Goal: Task Accomplishment & Management: Manage account settings

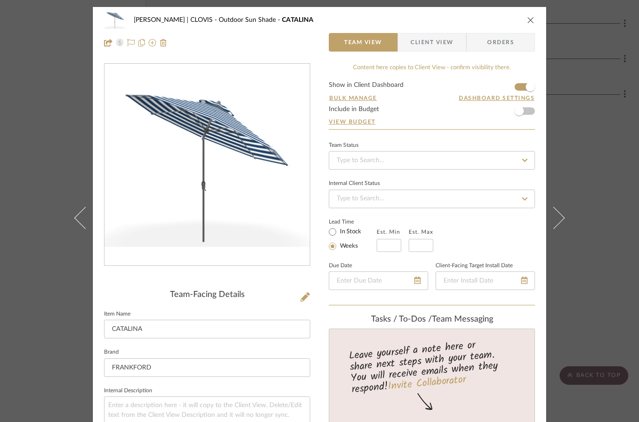
click at [537, 15] on div "DUEKER | CLOVIS Outdoor Sun Shade CATALINA Team View Client View Orders" at bounding box center [319, 31] width 453 height 49
click at [531, 24] on button "close" at bounding box center [531, 20] width 8 height 8
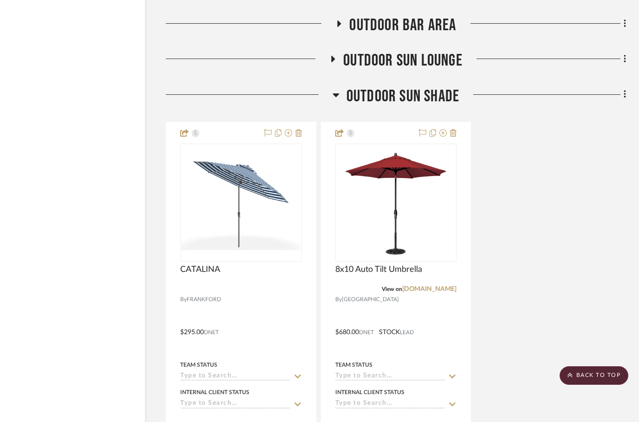
scroll to position [8092, 30]
click at [342, 86] on h3 "Outdoor Sun Shade" at bounding box center [396, 96] width 127 height 20
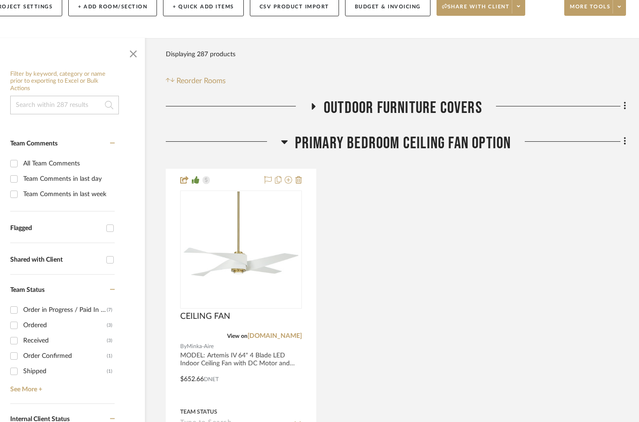
scroll to position [155, 30]
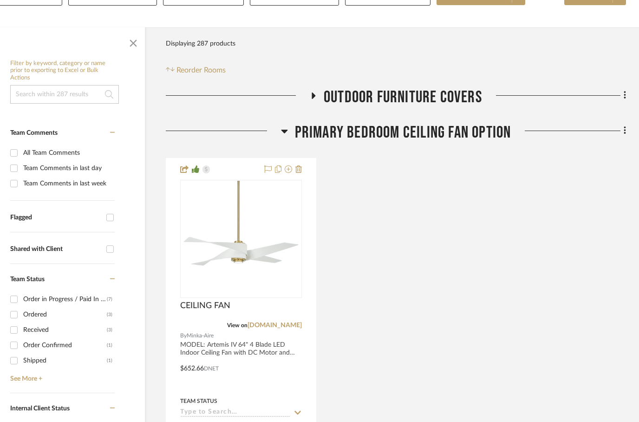
click at [284, 130] on icon at bounding box center [284, 132] width 7 height 4
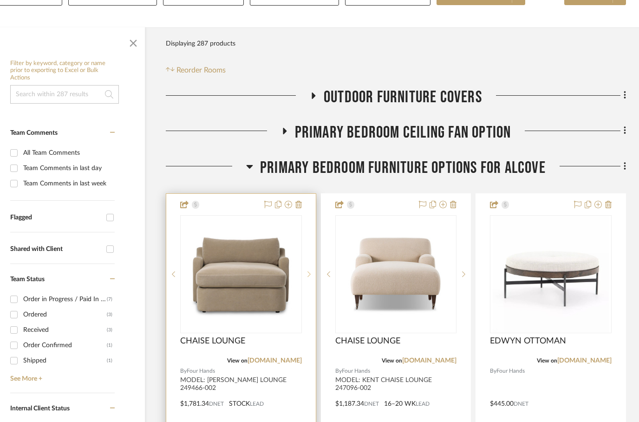
click at [308, 271] on icon at bounding box center [309, 274] width 3 height 7
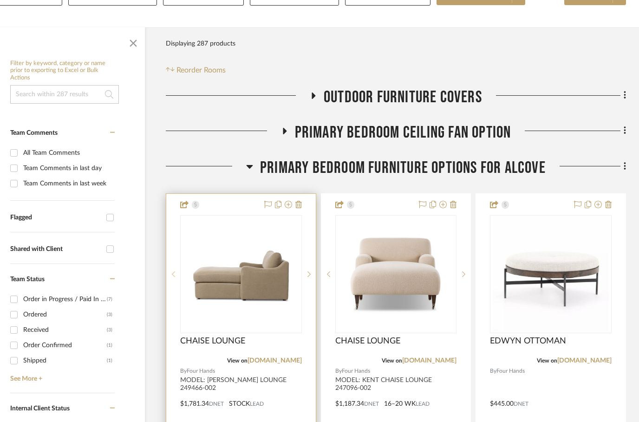
click at [176, 271] on sr-prev-btn at bounding box center [173, 274] width 14 height 7
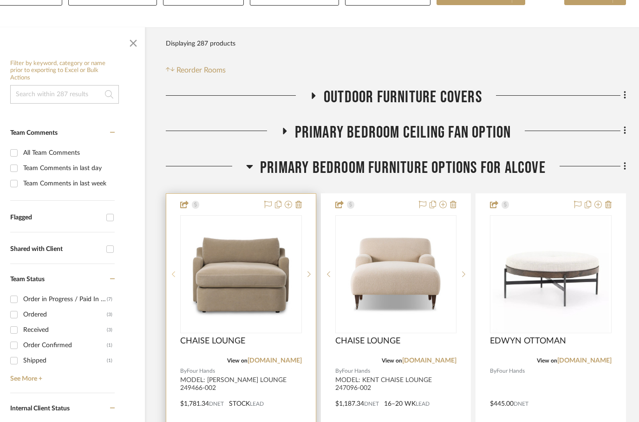
click at [176, 271] on sr-prev-btn at bounding box center [173, 274] width 14 height 7
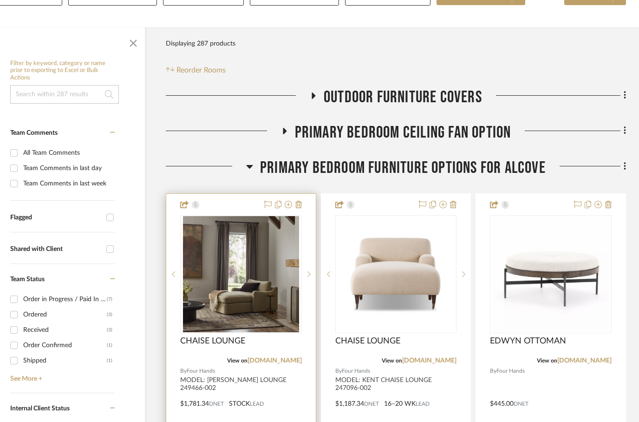
click at [238, 194] on div at bounding box center [241, 397] width 150 height 406
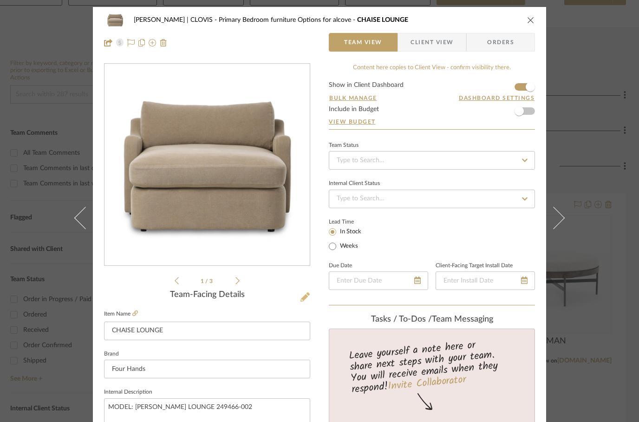
click at [304, 298] on icon at bounding box center [305, 296] width 9 height 9
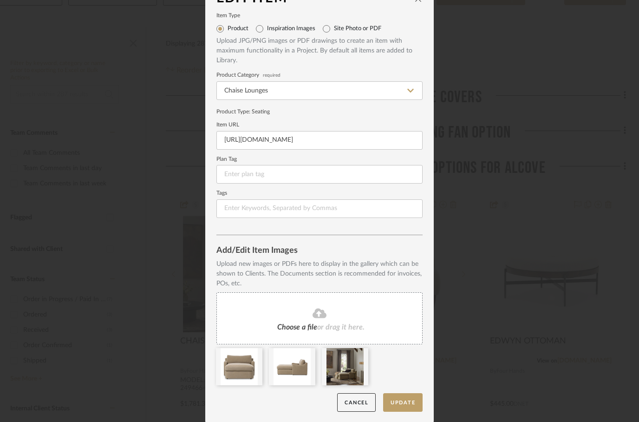
scroll to position [19, 0]
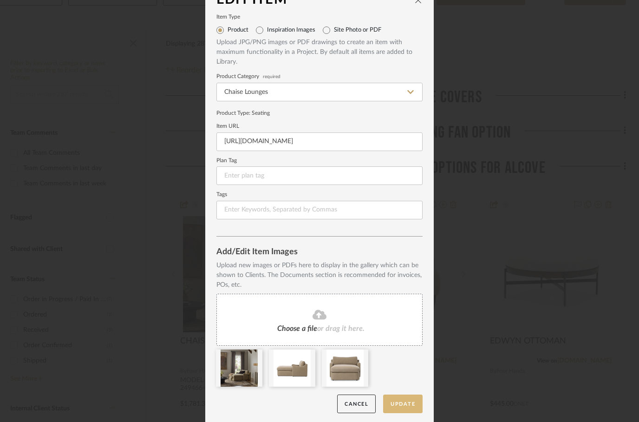
click at [405, 401] on button "Update" at bounding box center [402, 403] width 39 height 19
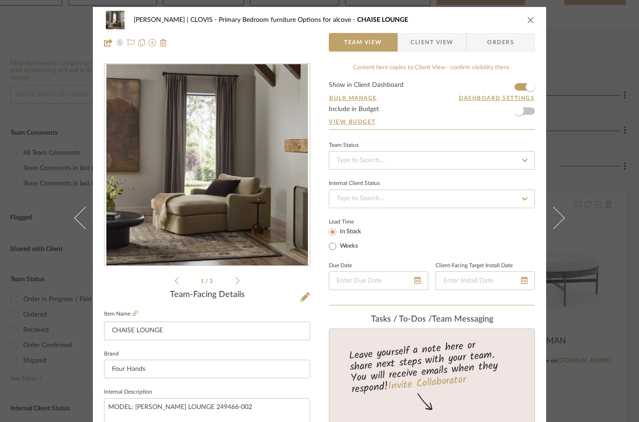
click at [527, 20] on icon "close" at bounding box center [530, 19] width 7 height 7
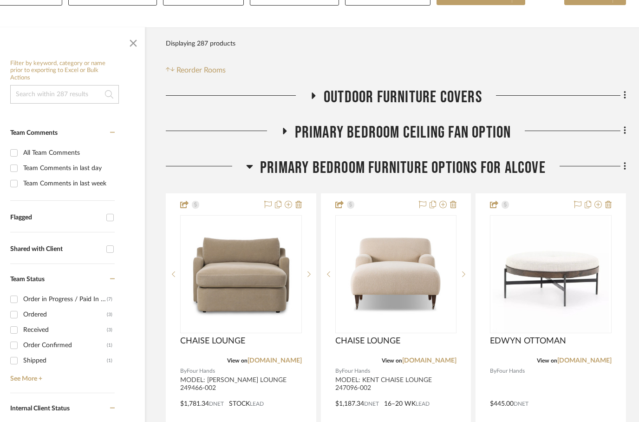
scroll to position [155, 30]
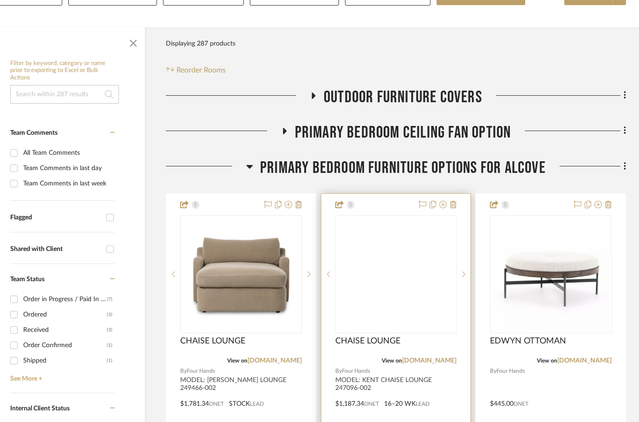
click at [0, 0] on img at bounding box center [0, 0] width 0 height 0
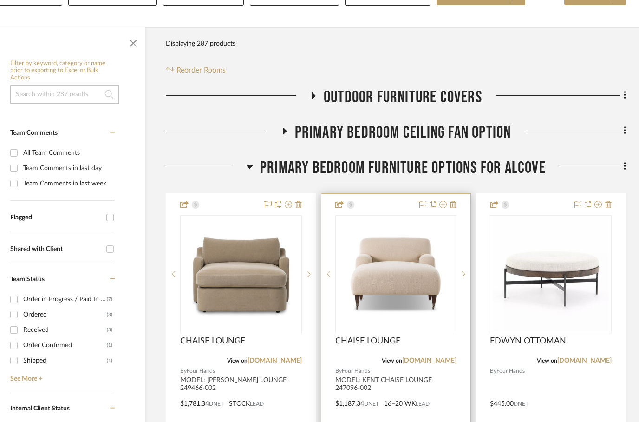
scroll to position [0, 0]
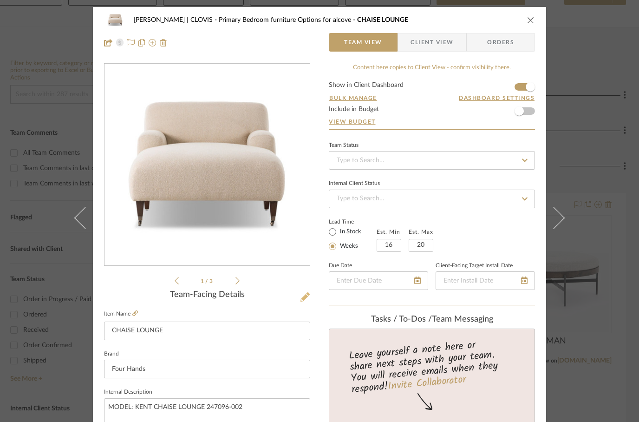
click at [308, 295] on icon at bounding box center [305, 296] width 9 height 9
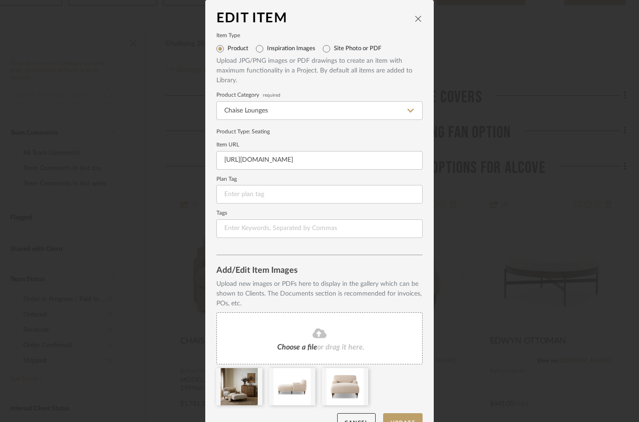
click at [420, 20] on icon "close" at bounding box center [418, 18] width 7 height 7
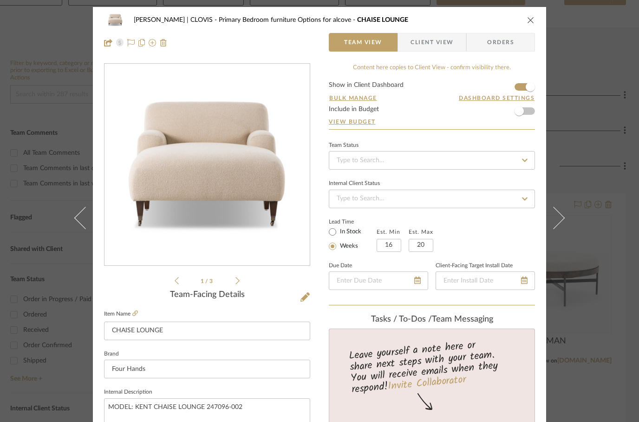
click at [531, 20] on icon "close" at bounding box center [530, 19] width 7 height 7
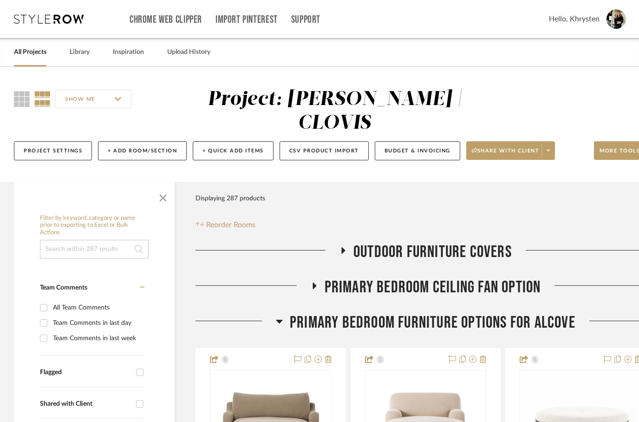
scroll to position [155, 30]
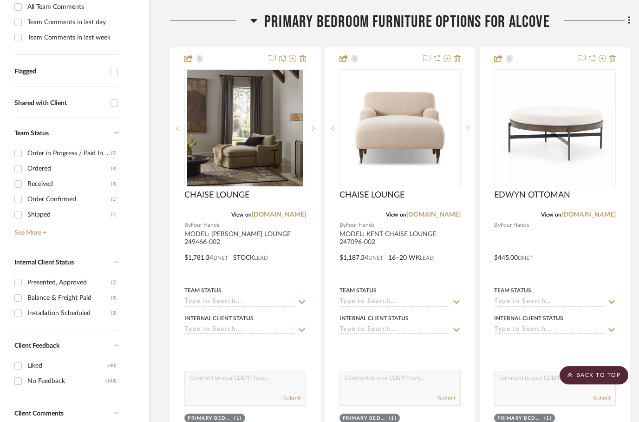
scroll to position [301, 26]
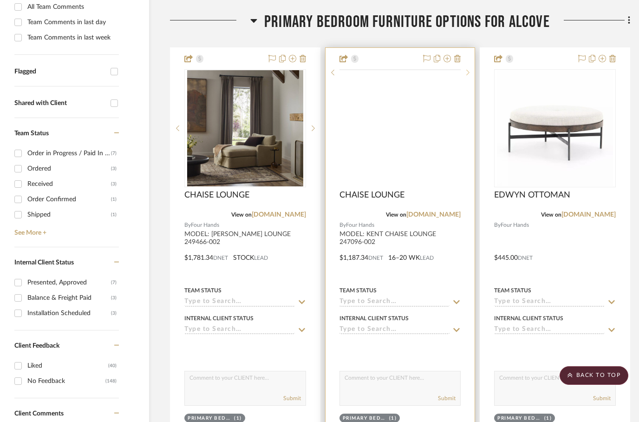
click at [468, 76] on div at bounding box center [468, 72] width 14 height 7
click at [466, 108] on div at bounding box center [468, 128] width 14 height 118
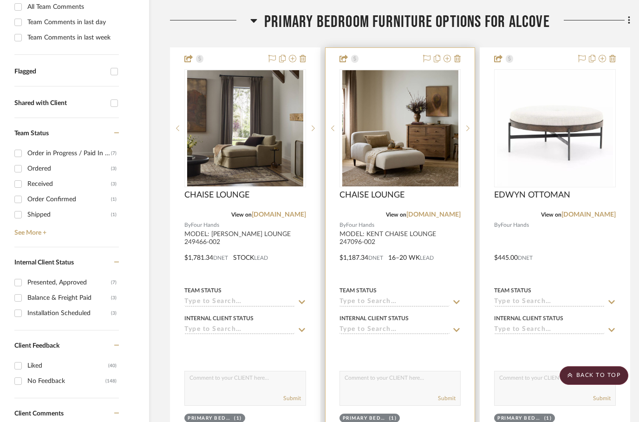
click at [406, 48] on div at bounding box center [401, 251] width 150 height 406
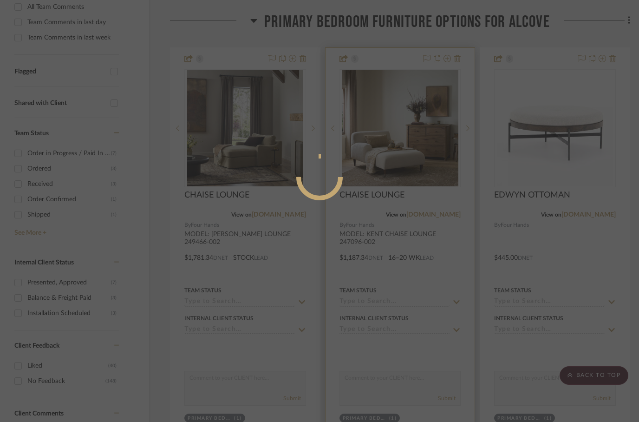
scroll to position [0, 0]
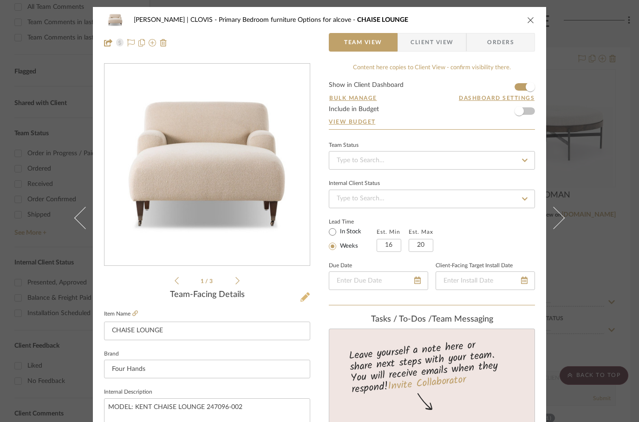
click at [309, 299] on icon at bounding box center [305, 296] width 9 height 9
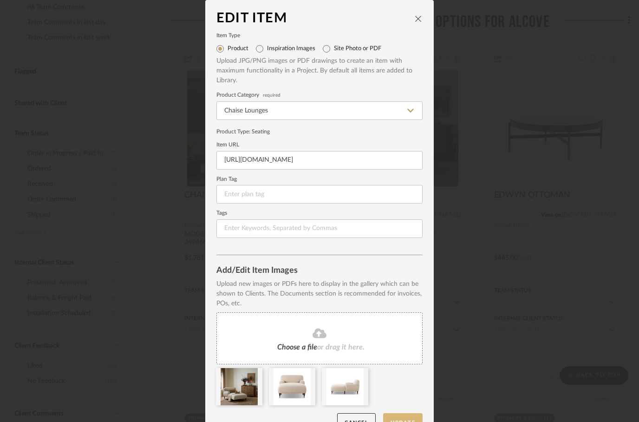
click at [406, 416] on button "Update" at bounding box center [402, 422] width 39 height 19
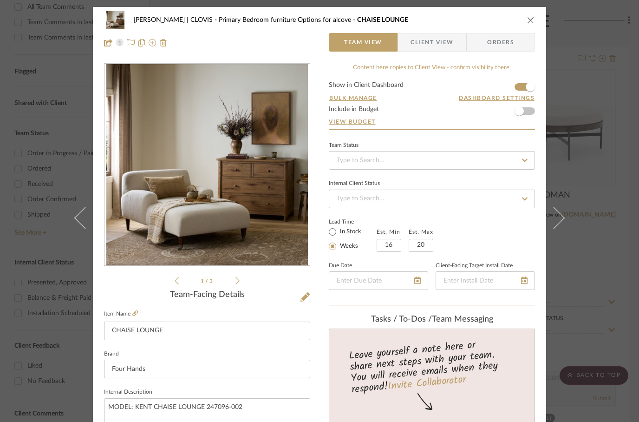
click at [532, 20] on icon "close" at bounding box center [530, 19] width 7 height 7
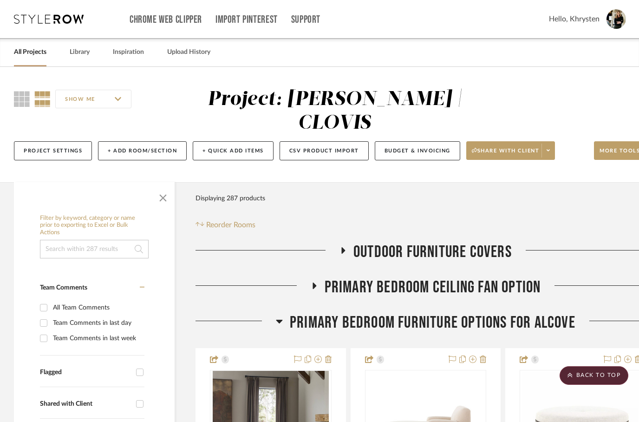
scroll to position [301, 26]
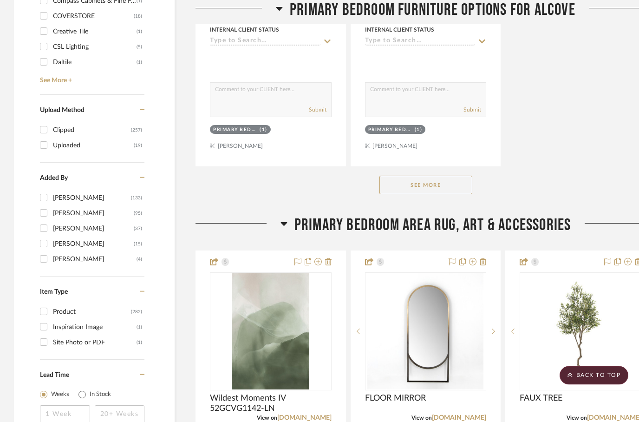
scroll to position [1424, 0]
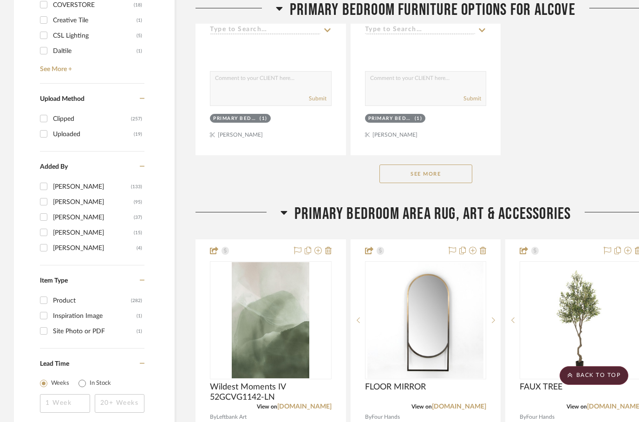
click at [418, 164] on button "See More" at bounding box center [426, 173] width 93 height 19
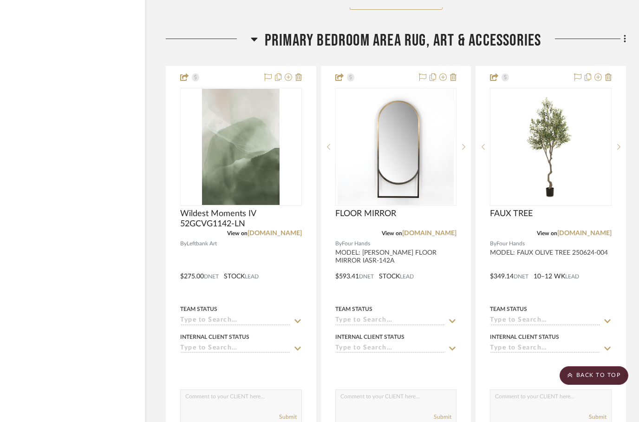
scroll to position [2009, 30]
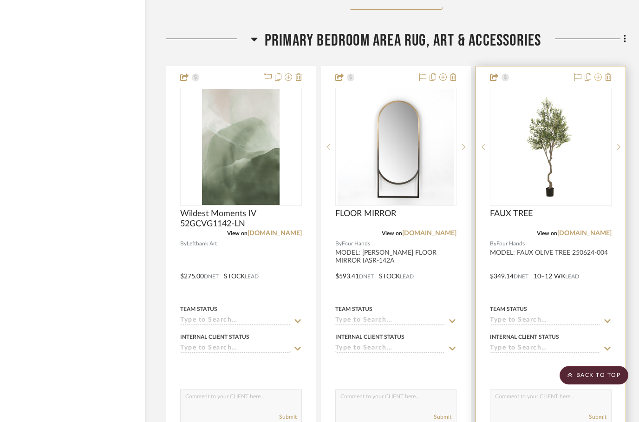
click at [600, 74] on icon at bounding box center [598, 77] width 7 height 7
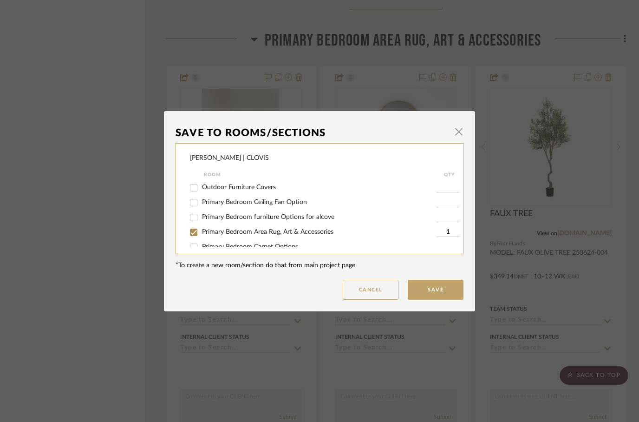
click at [196, 214] on input "Primary Bedroom furniture Options for alcove" at bounding box center [193, 217] width 15 height 15
checkbox input "true"
type input "1"
click at [193, 231] on input "Primary Bedroom Area Rug, Art & Accessories" at bounding box center [193, 232] width 15 height 15
checkbox input "false"
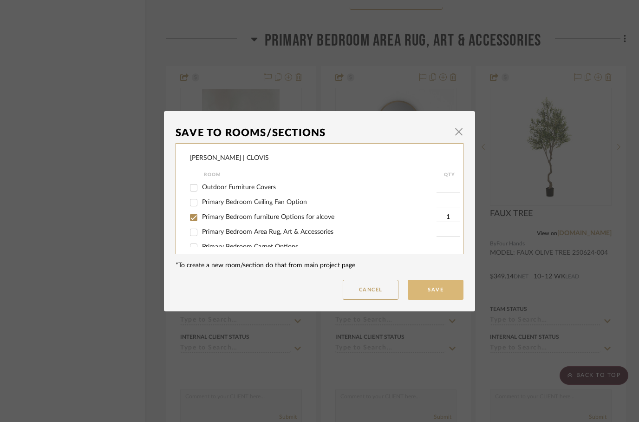
click at [440, 285] on button "Save" at bounding box center [436, 290] width 56 height 20
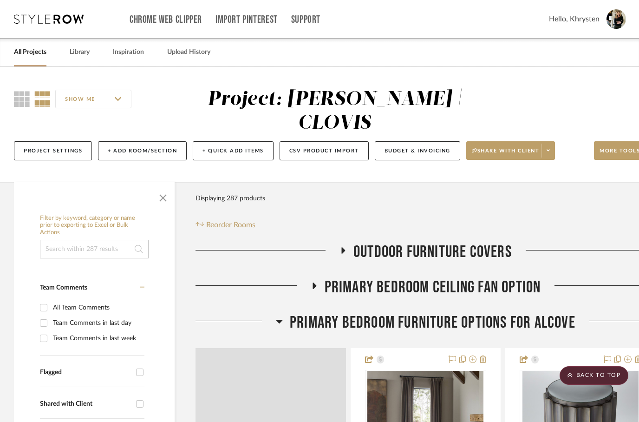
scroll to position [2010, 30]
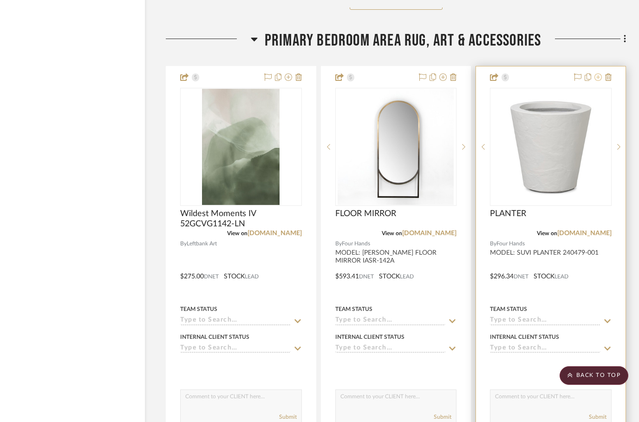
click at [598, 73] on icon at bounding box center [598, 76] width 7 height 7
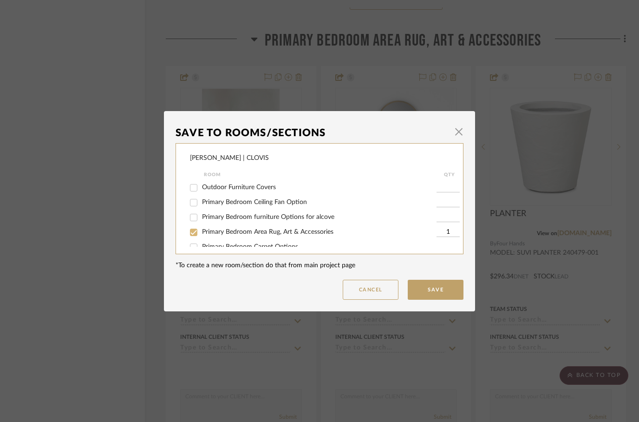
click at [196, 235] on input "Primary Bedroom Area Rug, Art & Accessories" at bounding box center [193, 232] width 15 height 15
checkbox input "false"
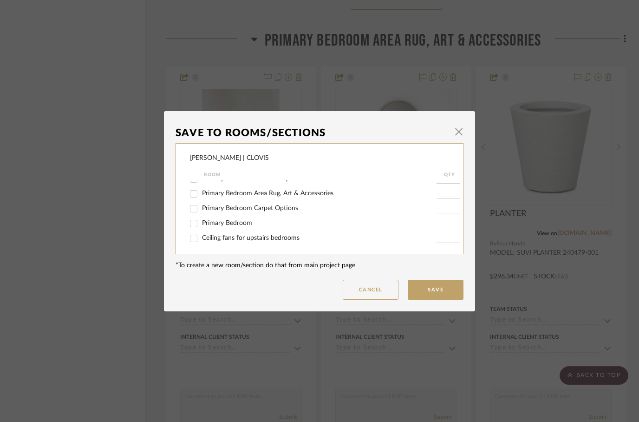
scroll to position [39, 0]
click at [191, 227] on input "Primary Bedroom" at bounding box center [193, 223] width 15 height 15
checkbox input "true"
type input "1"
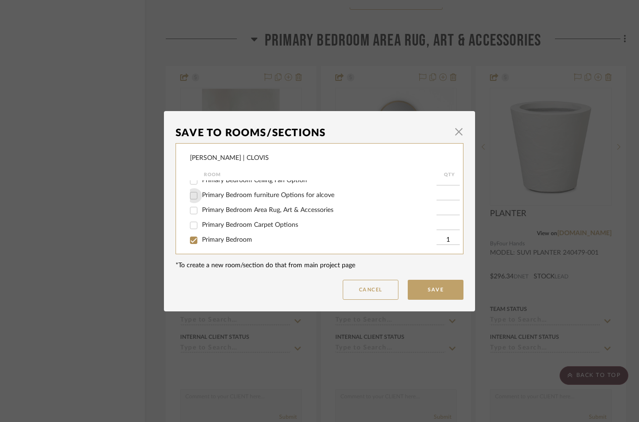
click at [195, 198] on input "Primary Bedroom furniture Options for alcove" at bounding box center [193, 195] width 15 height 15
checkbox input "true"
type input "1"
click at [193, 238] on input "Primary Bedroom" at bounding box center [193, 240] width 15 height 15
checkbox input "false"
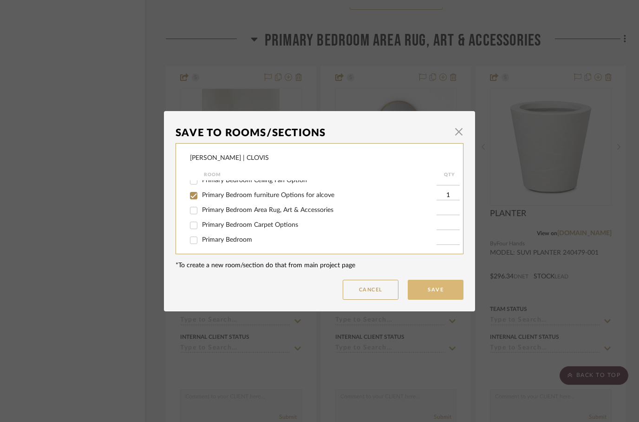
click at [431, 299] on button "Save" at bounding box center [436, 290] width 56 height 20
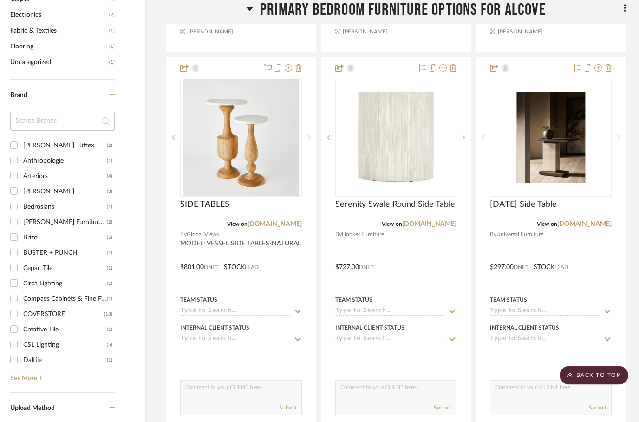
scroll to position [1153, 30]
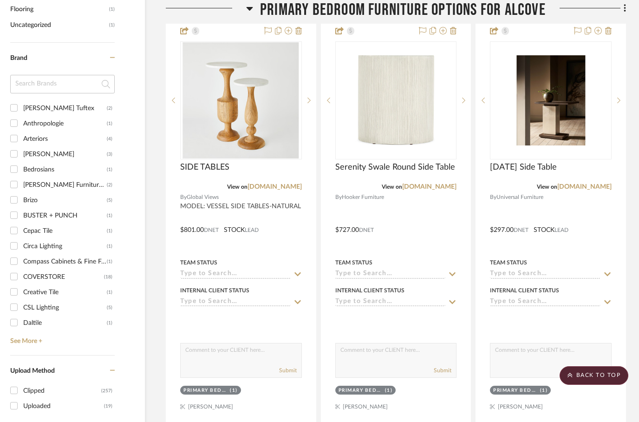
click at [247, 9] on icon at bounding box center [249, 8] width 7 height 11
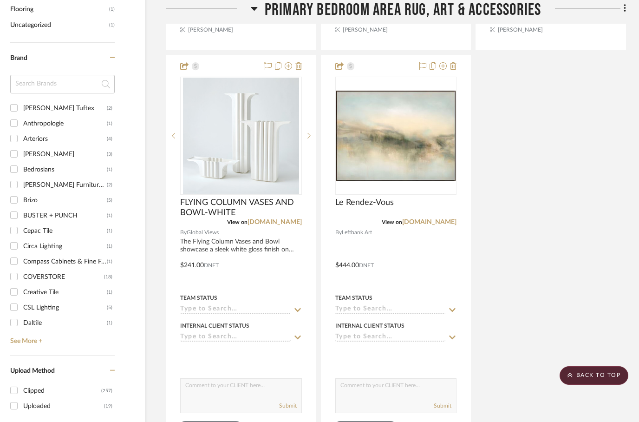
click at [258, 15] on h3 "Primary Bedroom Area Rug, Art & Accessories" at bounding box center [396, 10] width 291 height 20
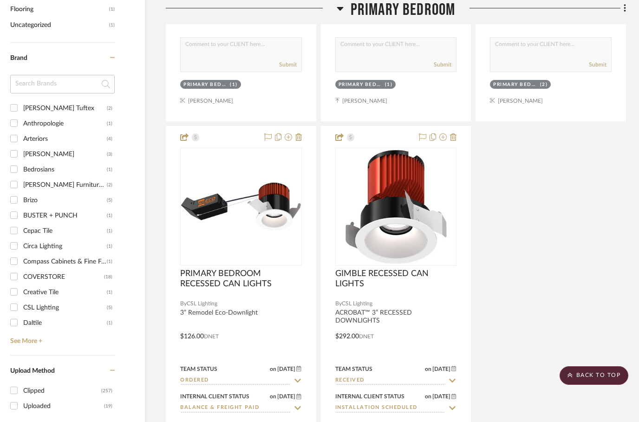
click at [341, 9] on icon at bounding box center [340, 9] width 7 height 4
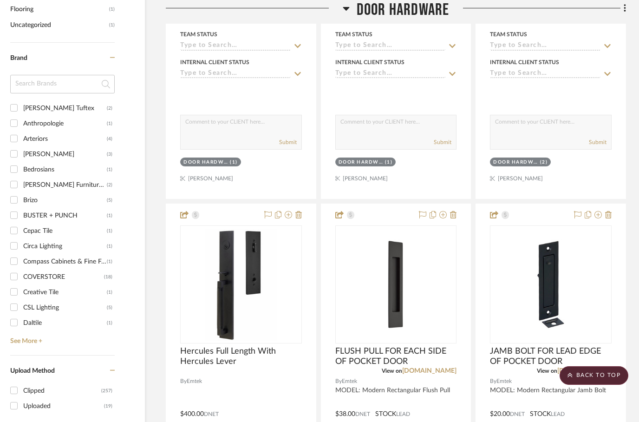
click at [341, 9] on div at bounding box center [254, 12] width 177 height 24
click at [349, 8] on icon at bounding box center [346, 8] width 7 height 11
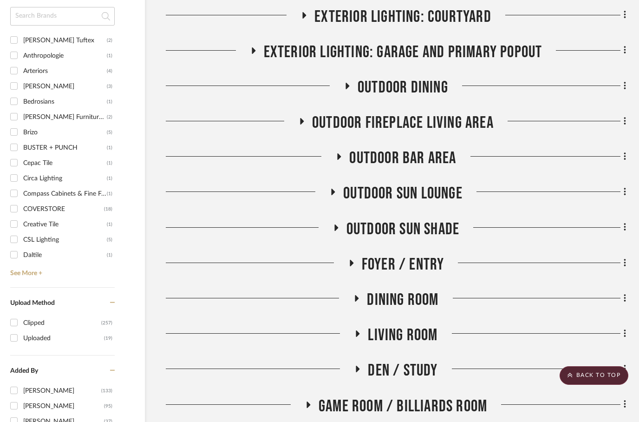
scroll to position [1221, 30]
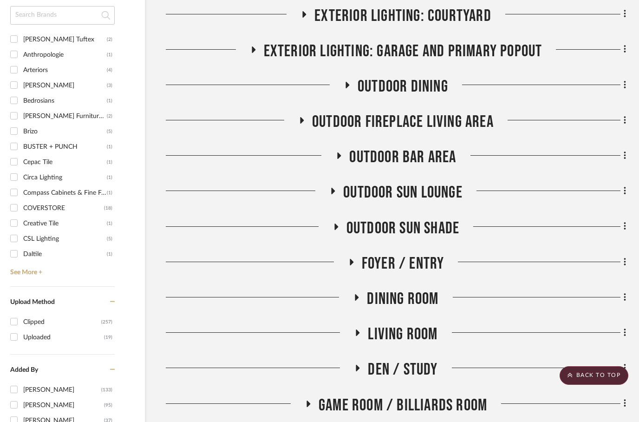
click at [356, 364] on fa-icon at bounding box center [357, 370] width 7 height 13
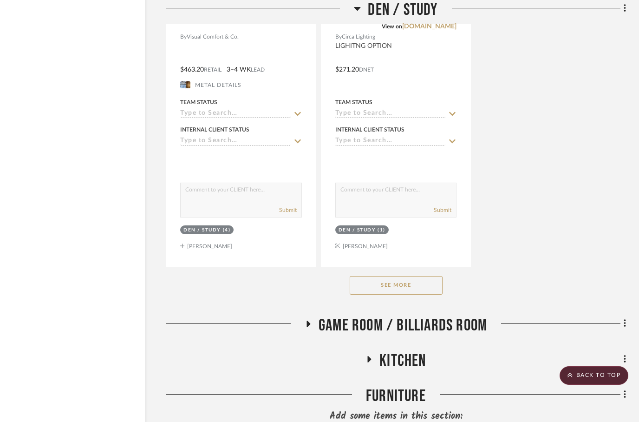
scroll to position [2598, 30]
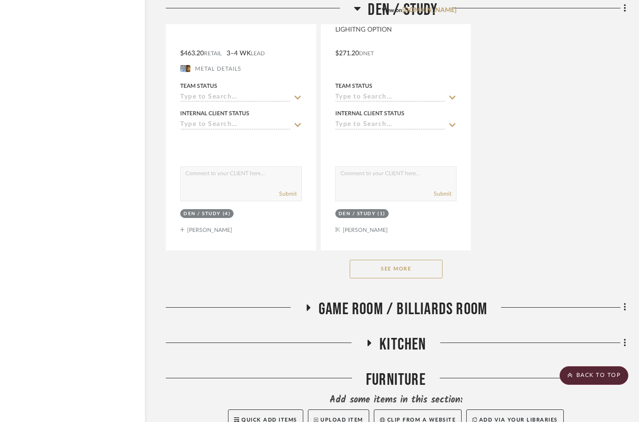
click at [400, 260] on button "See More" at bounding box center [396, 269] width 93 height 19
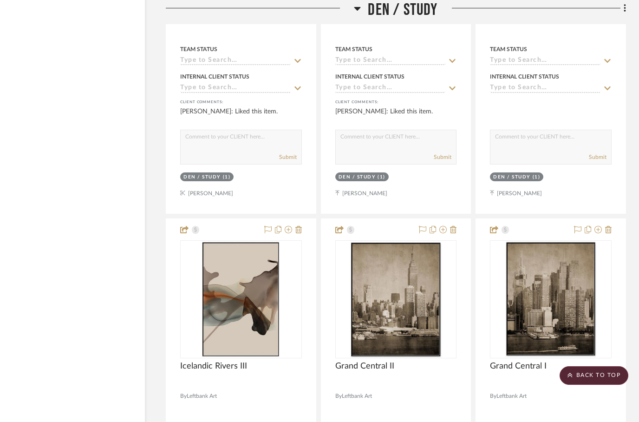
scroll to position [3458, 30]
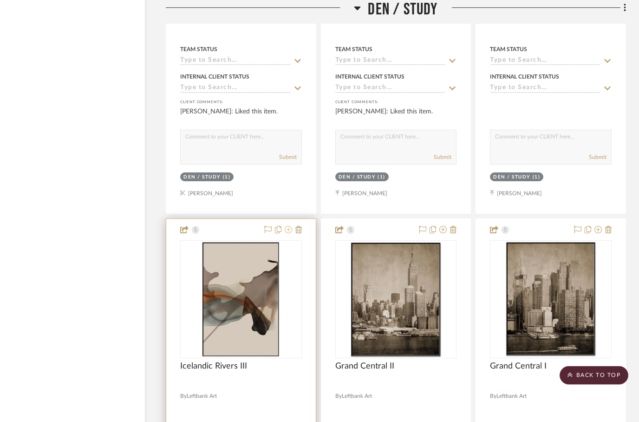
click at [288, 226] on icon at bounding box center [288, 229] width 7 height 7
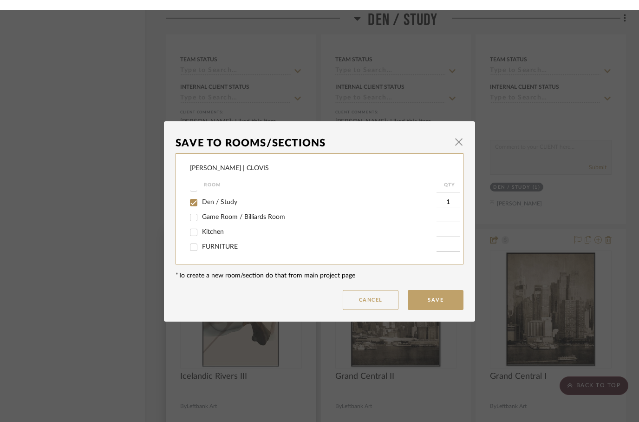
scroll to position [388, 0]
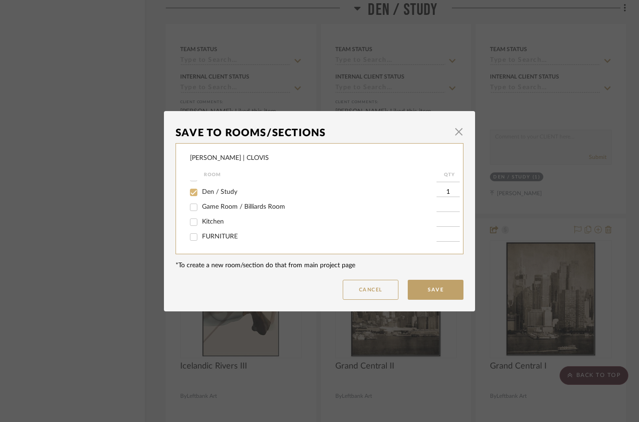
click at [193, 189] on input "Den / Study" at bounding box center [193, 192] width 15 height 15
checkbox input "false"
click at [430, 294] on button "Save" at bounding box center [436, 290] width 56 height 20
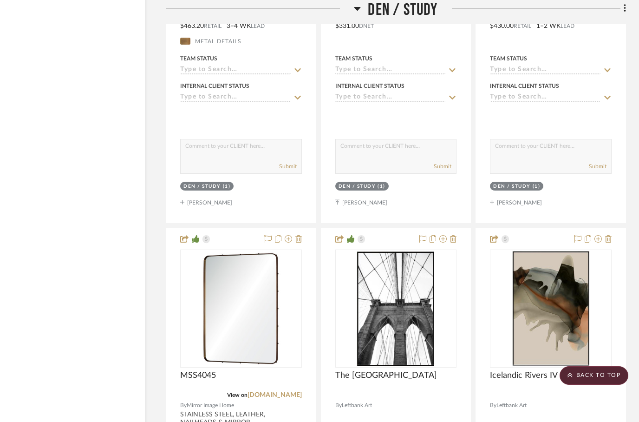
scroll to position [3036, 30]
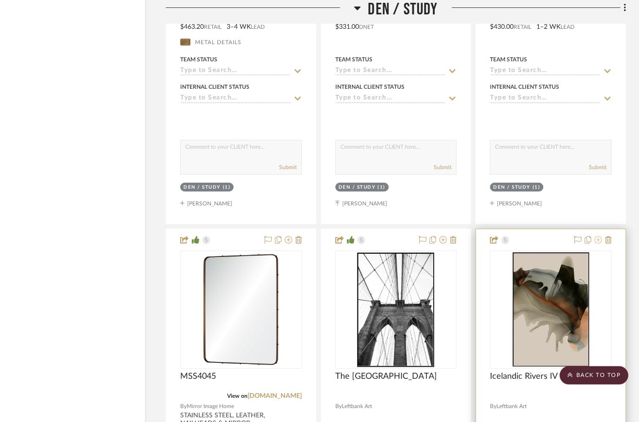
click at [597, 235] on button at bounding box center [598, 240] width 7 height 11
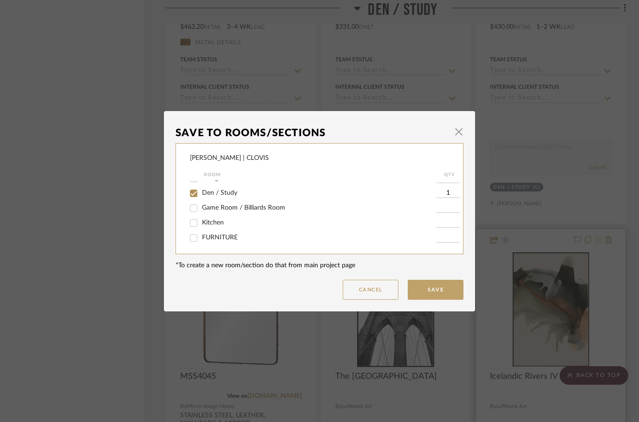
scroll to position [383, 0]
click at [197, 198] on input "Den / Study" at bounding box center [193, 192] width 15 height 15
checkbox input "false"
click at [434, 289] on button "Save" at bounding box center [436, 290] width 56 height 20
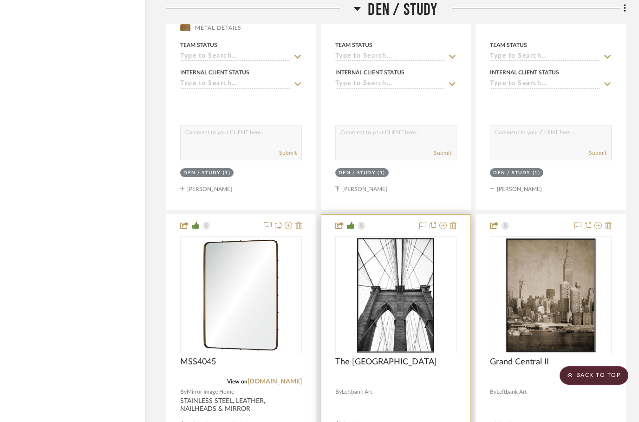
click at [0, 0] on img at bounding box center [0, 0] width 0 height 0
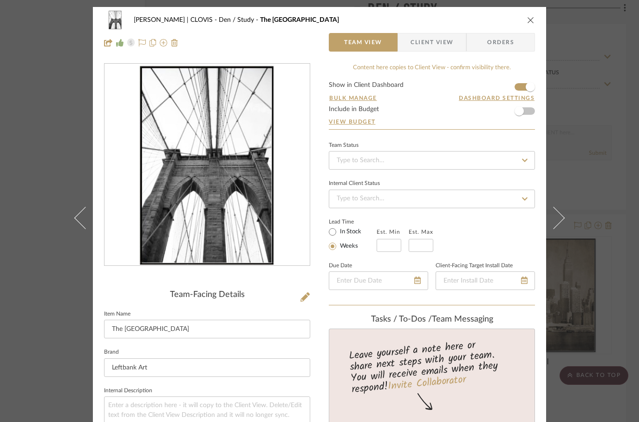
scroll to position [0, 0]
click at [530, 20] on icon "close" at bounding box center [530, 19] width 7 height 7
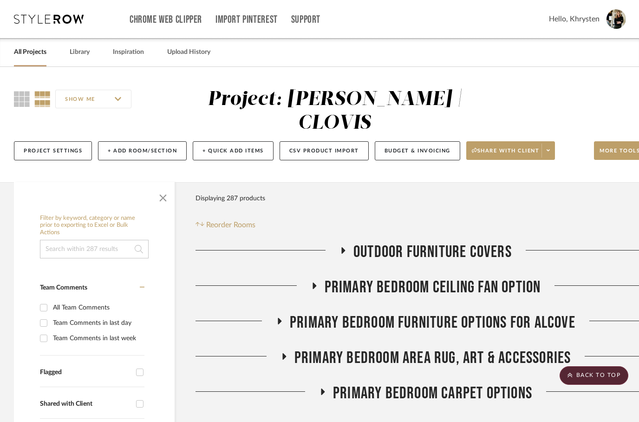
scroll to position [3051, 30]
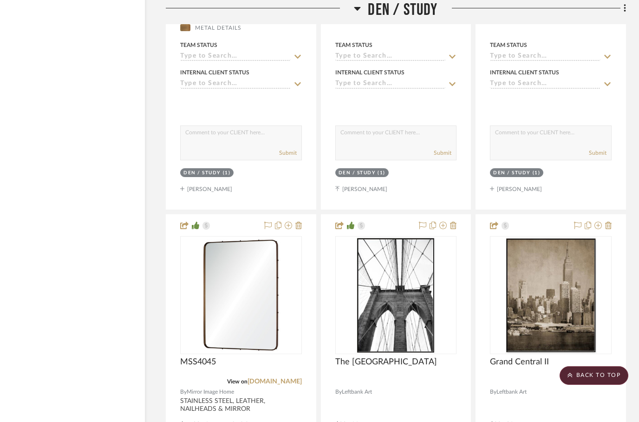
click at [356, 7] on icon at bounding box center [357, 8] width 7 height 11
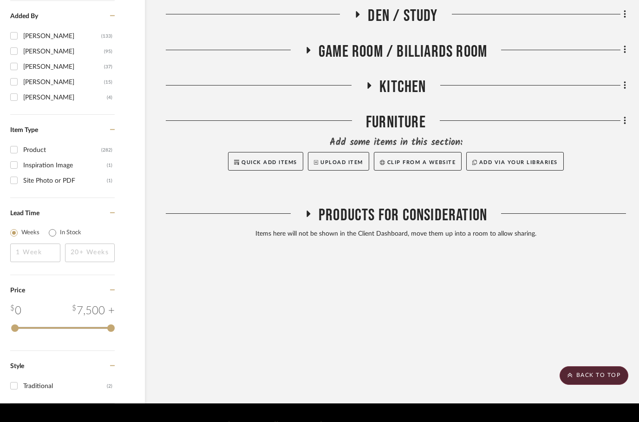
scroll to position [1538, 30]
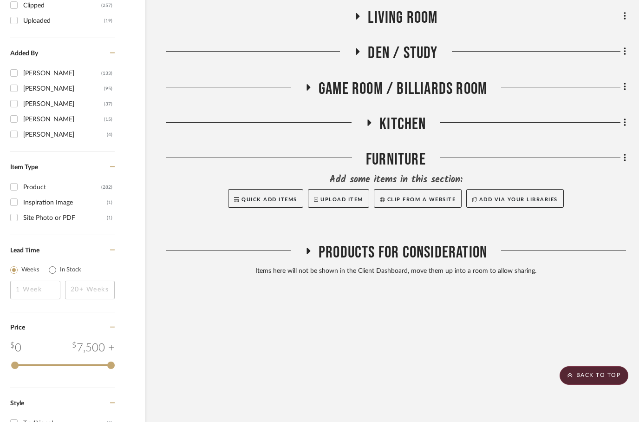
click at [311, 247] on fa-icon at bounding box center [308, 253] width 7 height 13
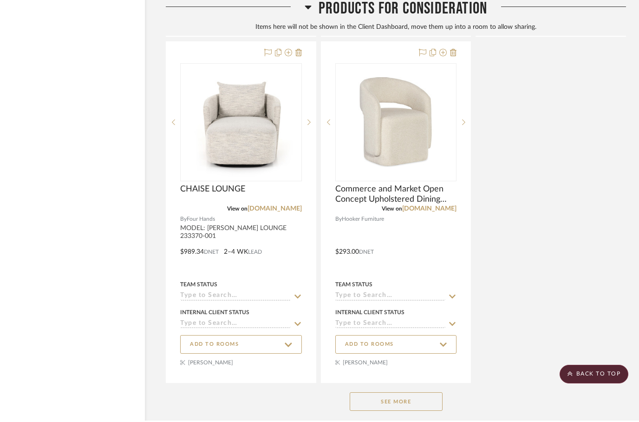
scroll to position [2478, 30]
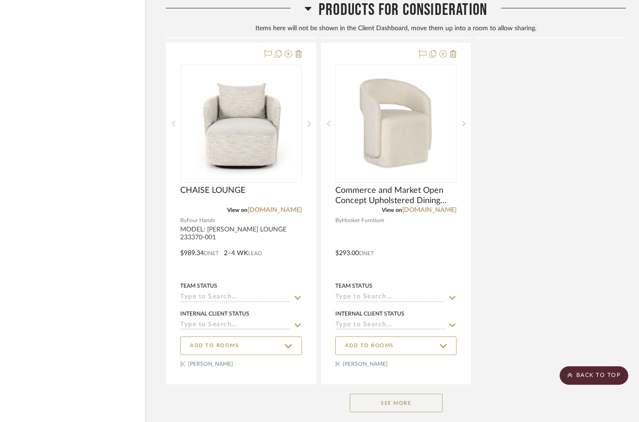
click at [380, 393] on button "See More" at bounding box center [396, 402] width 93 height 19
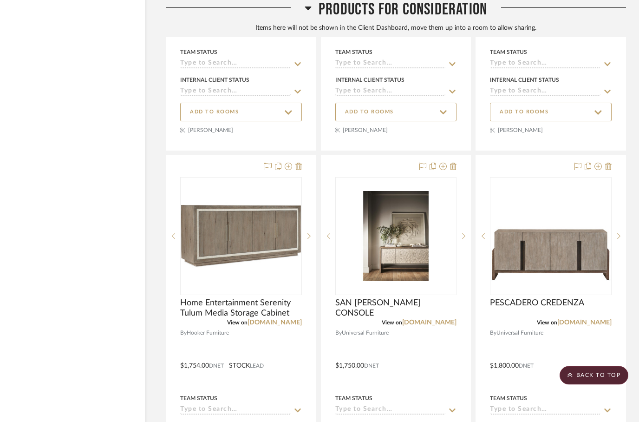
scroll to position [2706, 30]
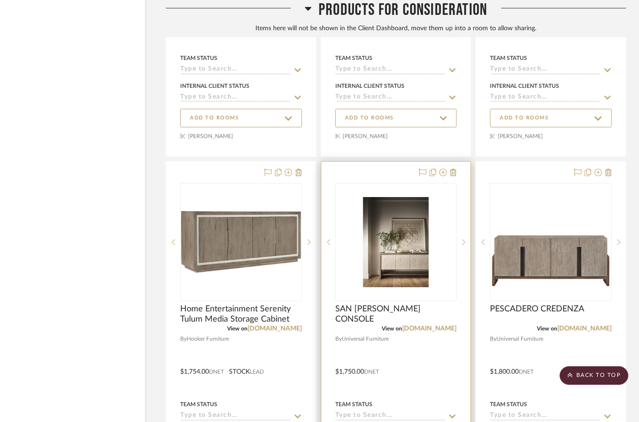
click at [0, 0] on img at bounding box center [0, 0] width 0 height 0
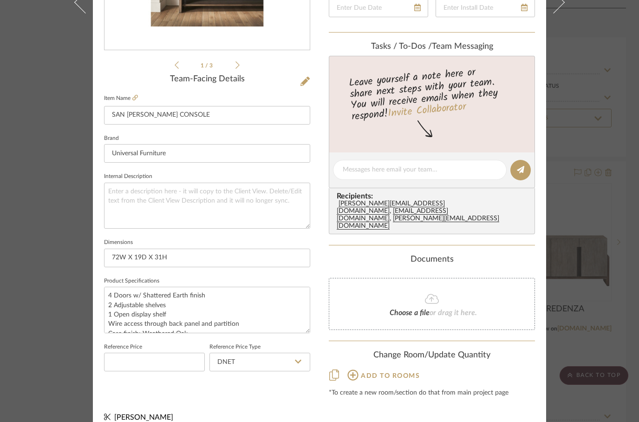
scroll to position [215, 0]
click at [138, 99] on icon at bounding box center [135, 98] width 6 height 6
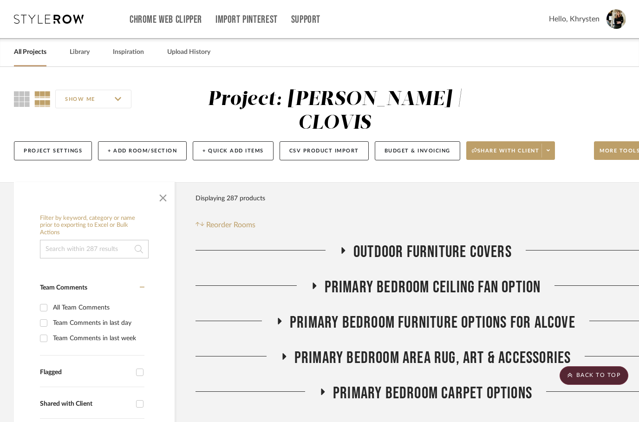
scroll to position [2706, 30]
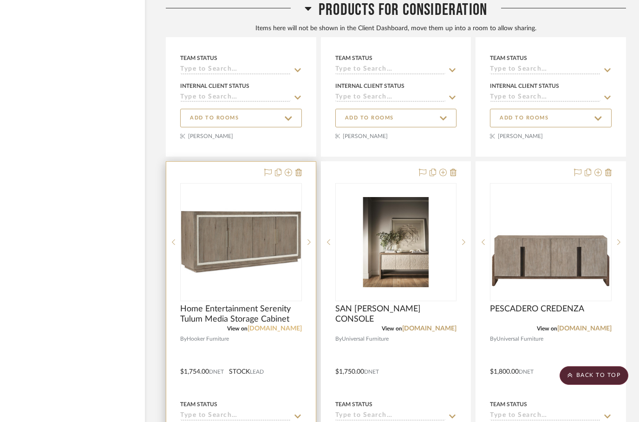
click at [273, 325] on link "[DOMAIN_NAME]" at bounding box center [275, 328] width 54 height 7
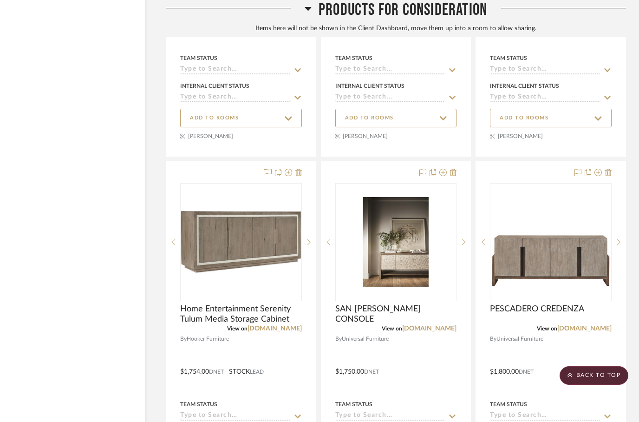
click at [306, 10] on icon at bounding box center [308, 8] width 7 height 11
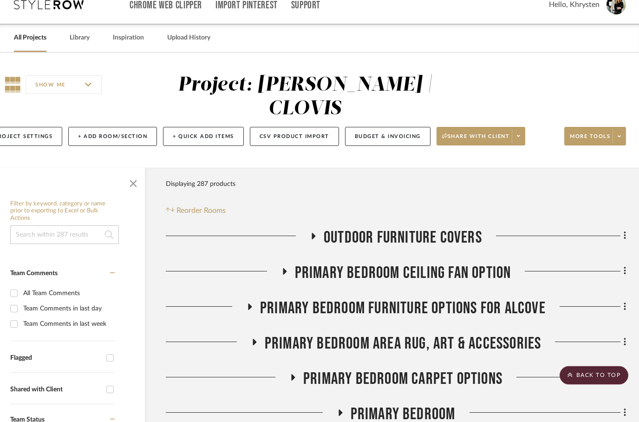
scroll to position [0, 30]
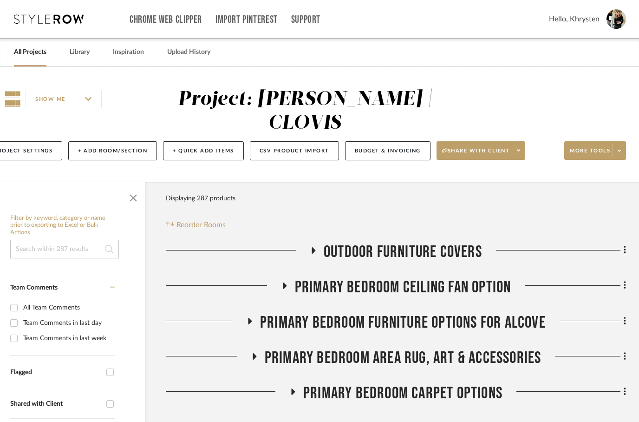
click at [251, 317] on icon at bounding box center [249, 320] width 11 height 7
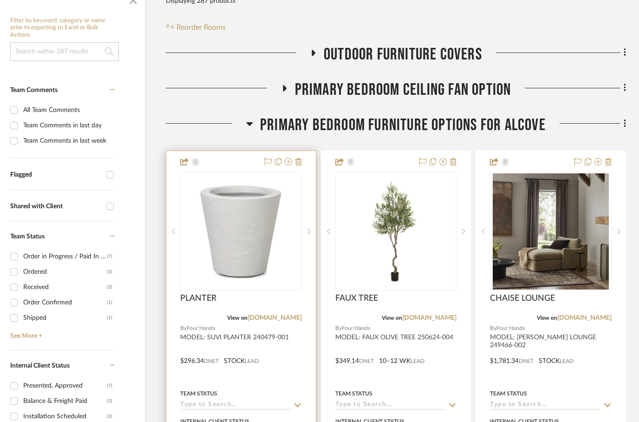
click at [244, 226] on img "0" at bounding box center [241, 231] width 116 height 116
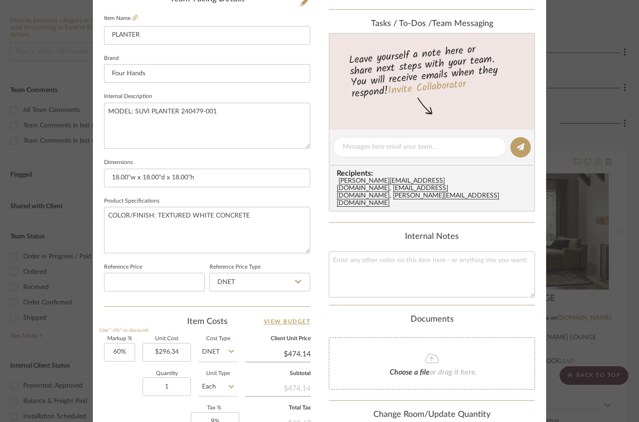
scroll to position [295, 0]
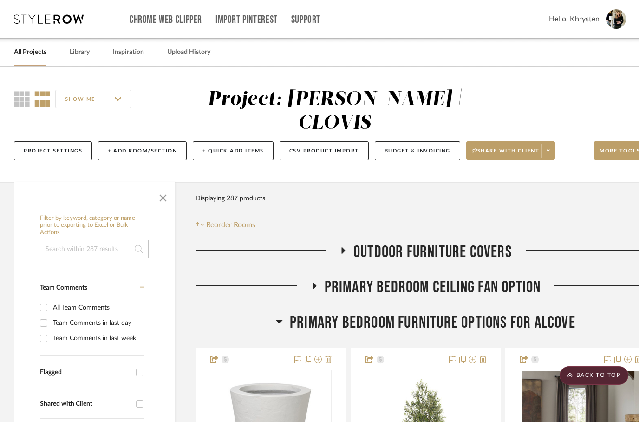
scroll to position [197, 30]
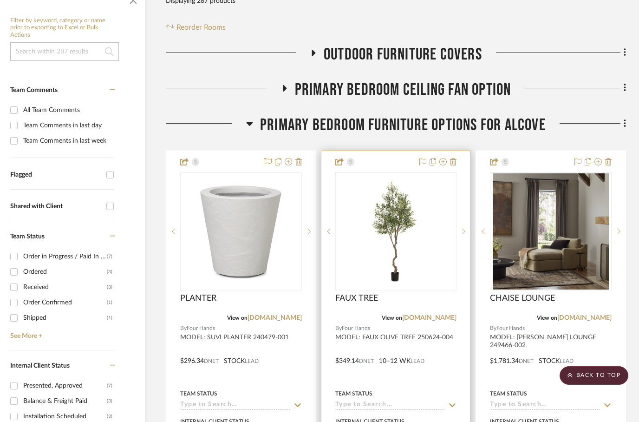
click at [0, 0] on img at bounding box center [0, 0] width 0 height 0
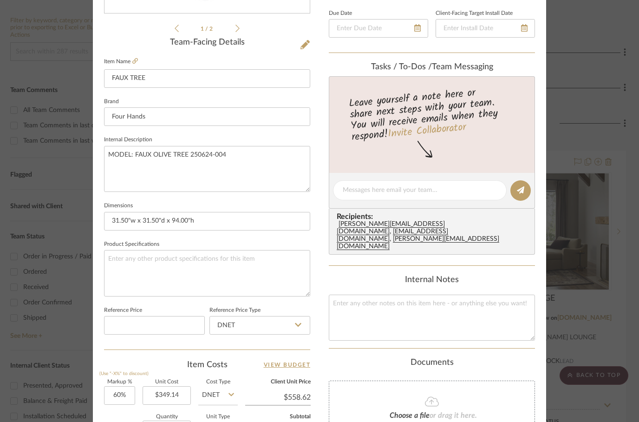
scroll to position [255, 0]
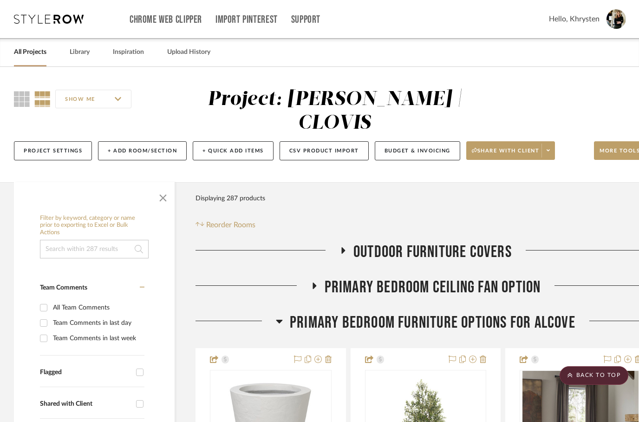
scroll to position [197, 30]
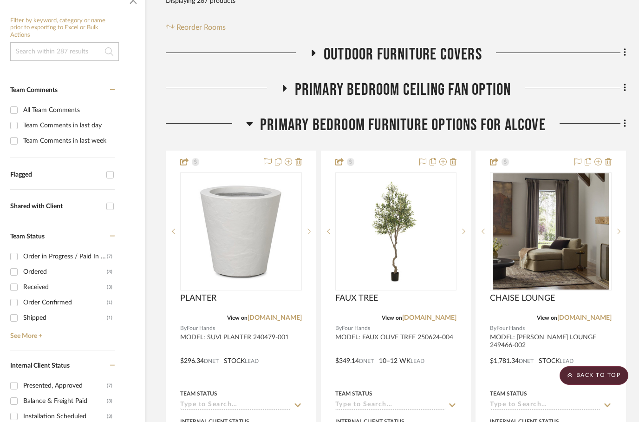
click at [250, 122] on icon at bounding box center [250, 124] width 7 height 4
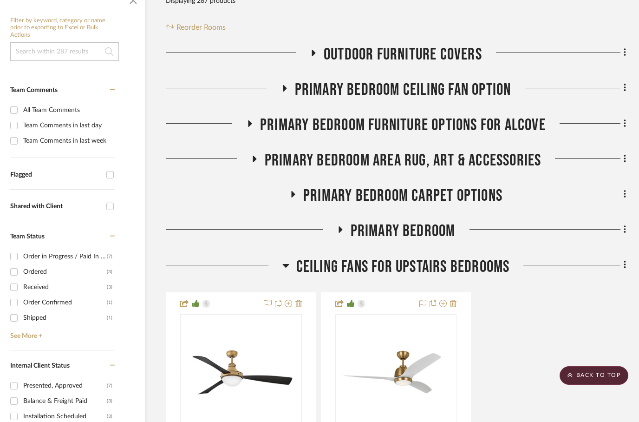
click at [289, 257] on h3 "Ceiling fans for upstairs bedrooms" at bounding box center [396, 267] width 228 height 20
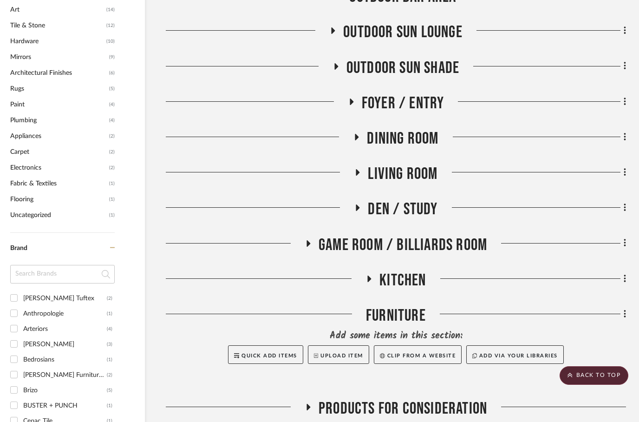
scroll to position [927, 30]
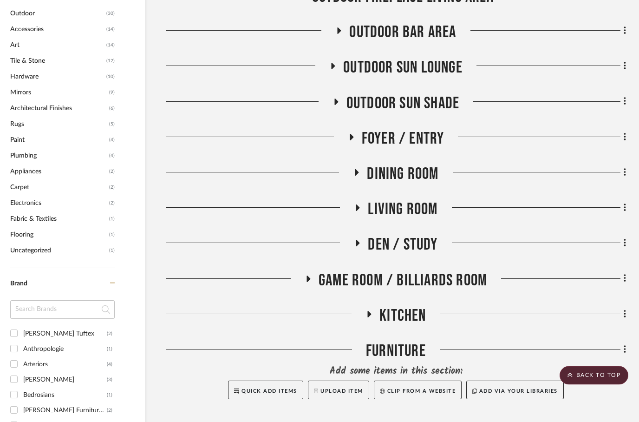
click at [360, 240] on icon at bounding box center [357, 243] width 11 height 7
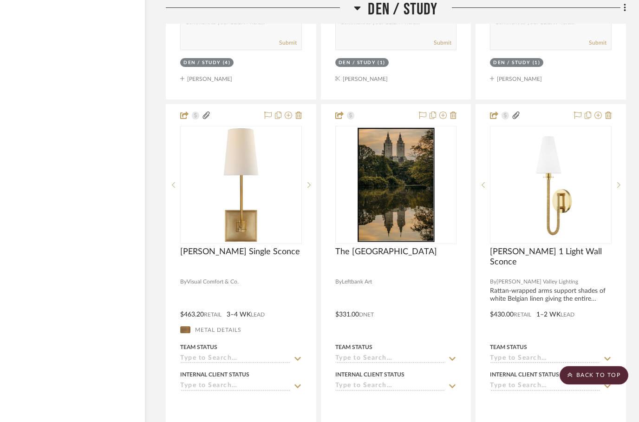
scroll to position [2339, 30]
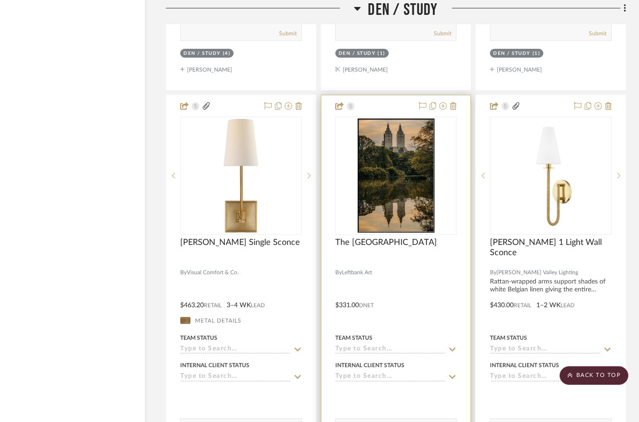
click at [420, 260] on div at bounding box center [396, 298] width 150 height 406
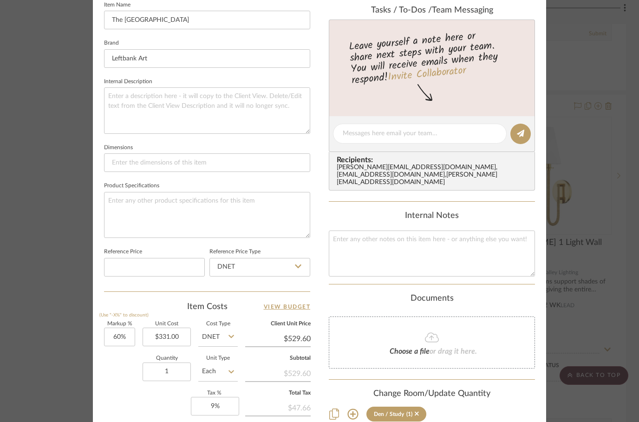
scroll to position [342, 0]
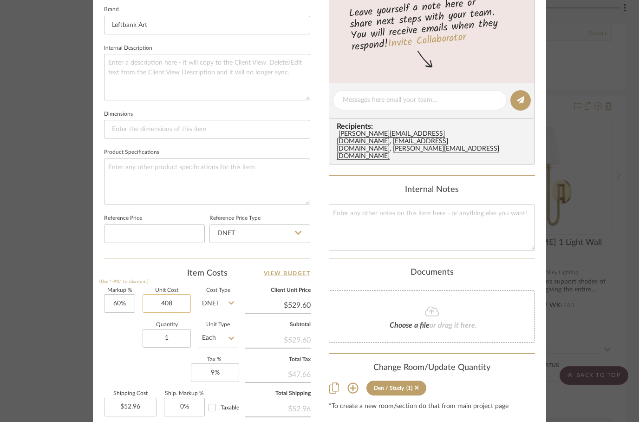
type input "$408.00"
type input "529.60"
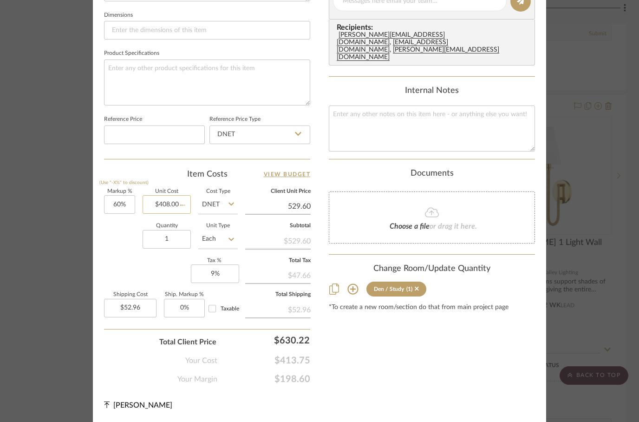
type input "$65.28"
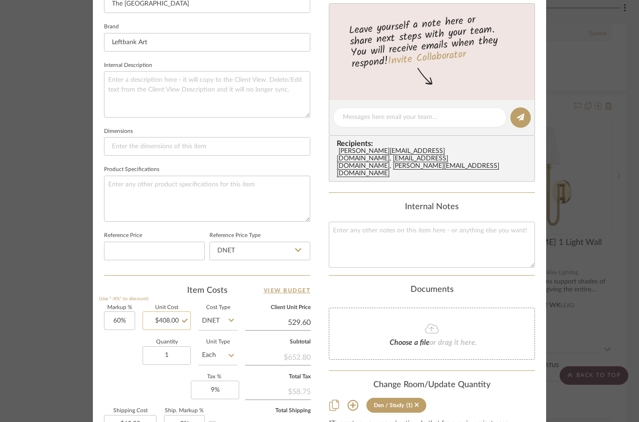
scroll to position [288, 0]
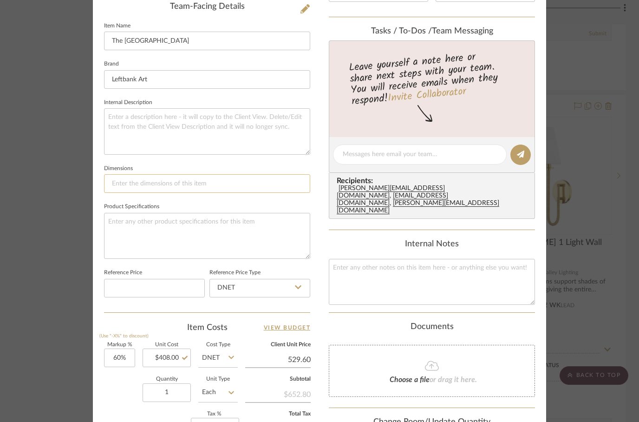
click at [130, 180] on input at bounding box center [207, 183] width 206 height 19
type input "$529.60"
click at [125, 184] on input at bounding box center [207, 183] width 206 height 19
paste input "37.75 in x 55.75 in"
click at [321, 248] on div "[PERSON_NAME] | CLOVIS Den / Study The Central Park Team View Client View Order…" at bounding box center [319, 147] width 453 height 856
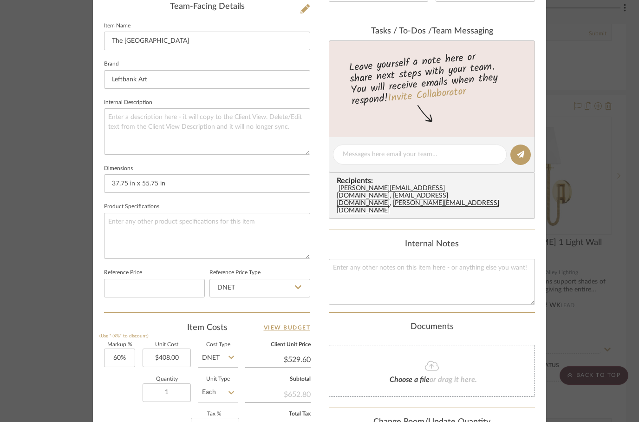
type input "37.75 in x 55.75 in"
type input "$652.80"
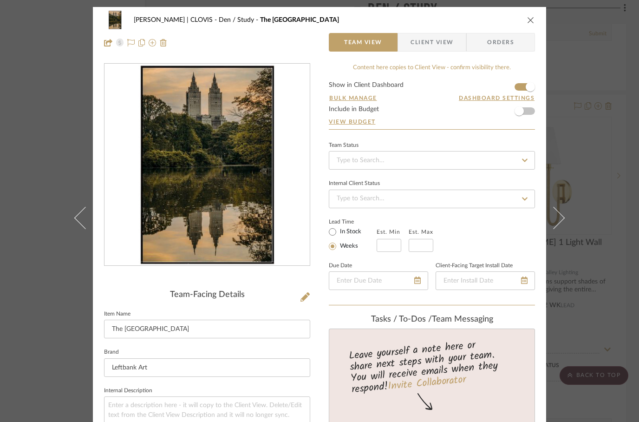
scroll to position [0, 0]
click at [151, 44] on icon at bounding box center [152, 42] width 7 height 7
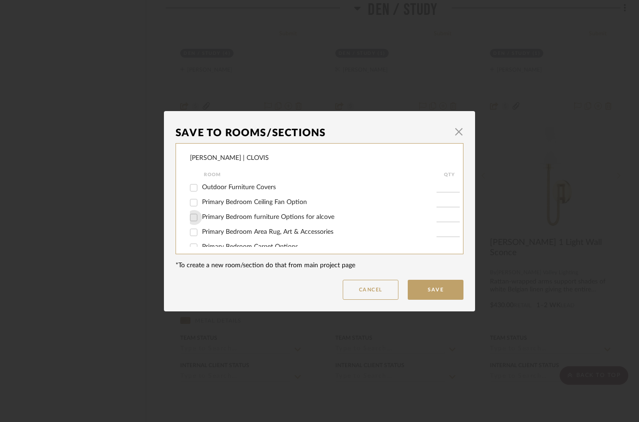
click at [197, 217] on input "Primary Bedroom furniture Options for alcove" at bounding box center [193, 217] width 15 height 15
checkbox input "true"
type input "1"
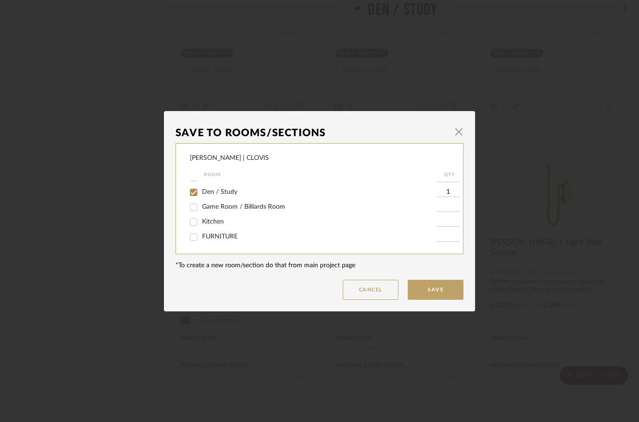
scroll to position [388, 0]
click at [196, 194] on input "Den / Study" at bounding box center [193, 192] width 15 height 15
checkbox input "false"
click at [442, 289] on button "Save" at bounding box center [436, 290] width 56 height 20
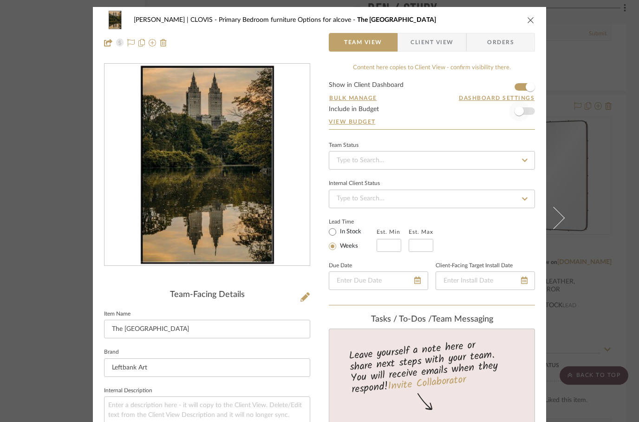
click at [525, 110] on span "button" at bounding box center [519, 111] width 20 height 20
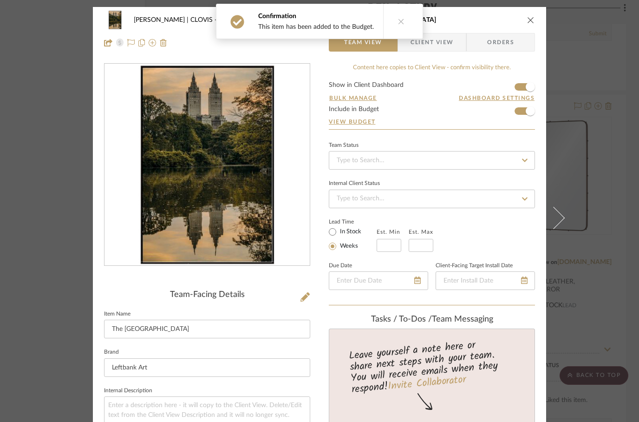
click at [528, 23] on icon "close" at bounding box center [530, 19] width 7 height 7
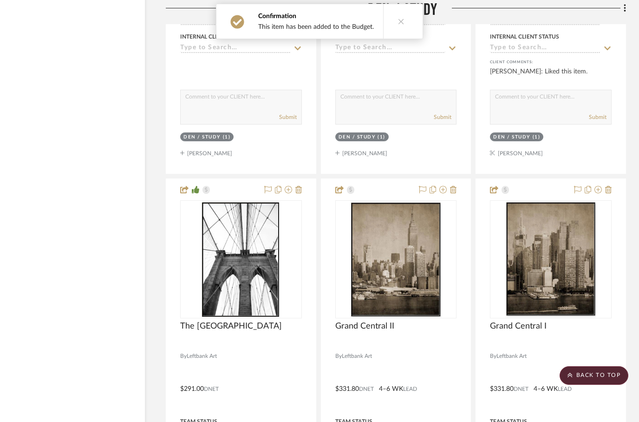
scroll to position [2678, 30]
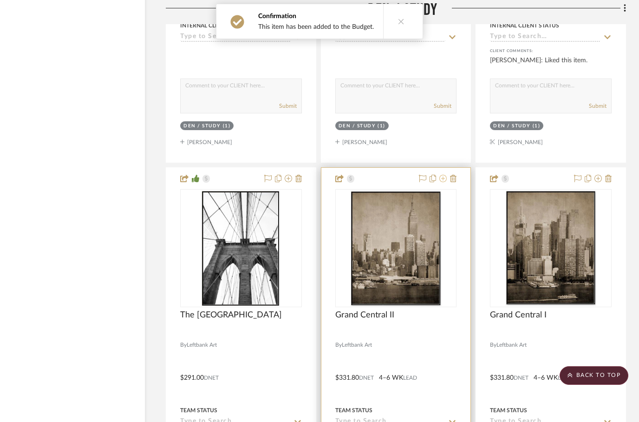
click at [443, 175] on icon at bounding box center [442, 178] width 7 height 7
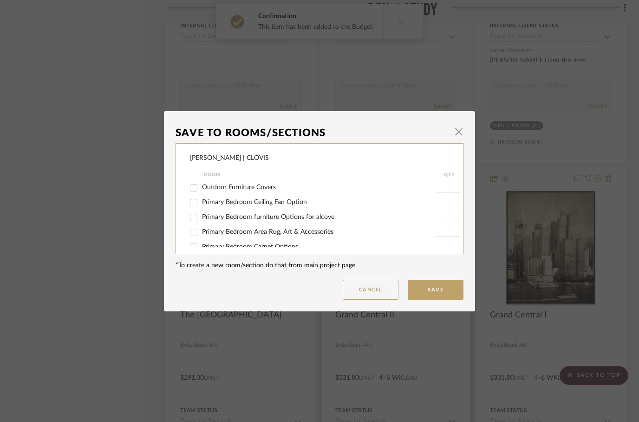
scroll to position [0, 0]
click at [433, 291] on button "Save" at bounding box center [436, 290] width 56 height 20
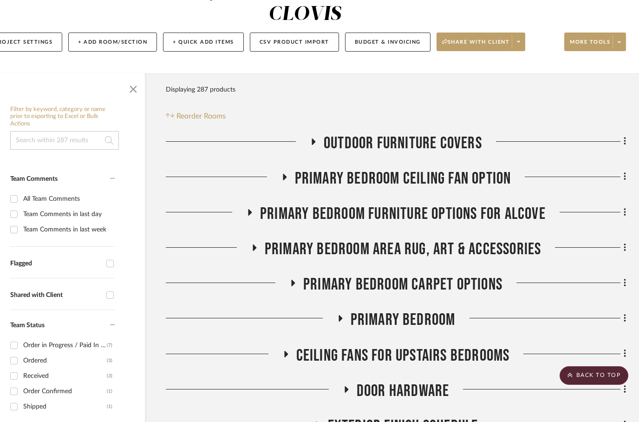
scroll to position [0, 30]
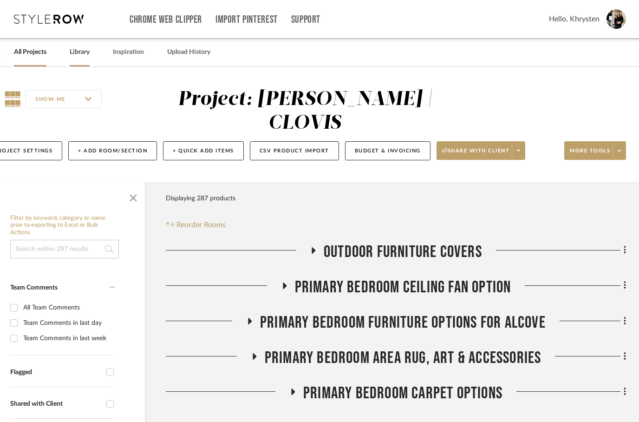
click at [83, 57] on link "Library" at bounding box center [80, 52] width 20 height 13
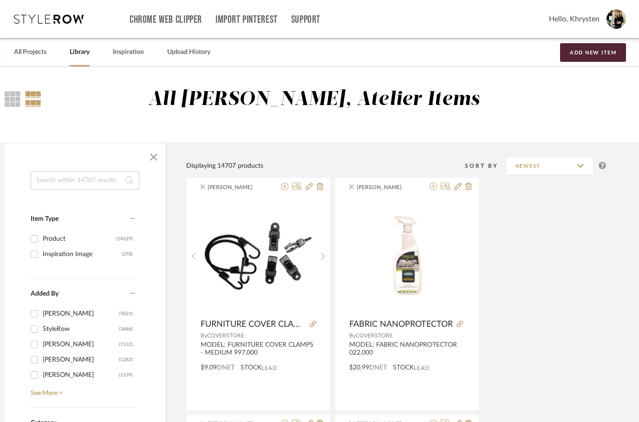
click at [66, 178] on input at bounding box center [85, 180] width 109 height 19
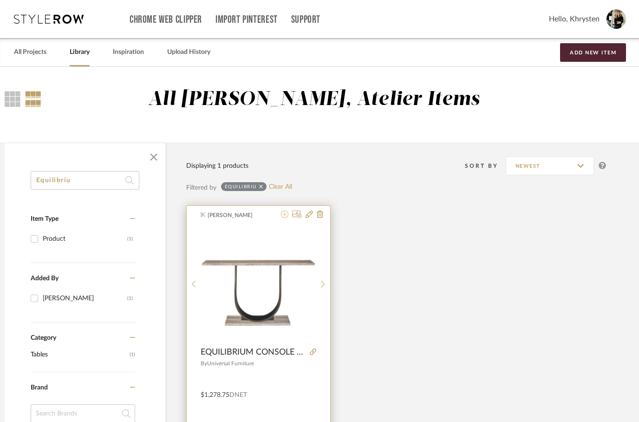
type input "Equilibriu"
click at [283, 218] on fa-icon at bounding box center [284, 214] width 7 height 7
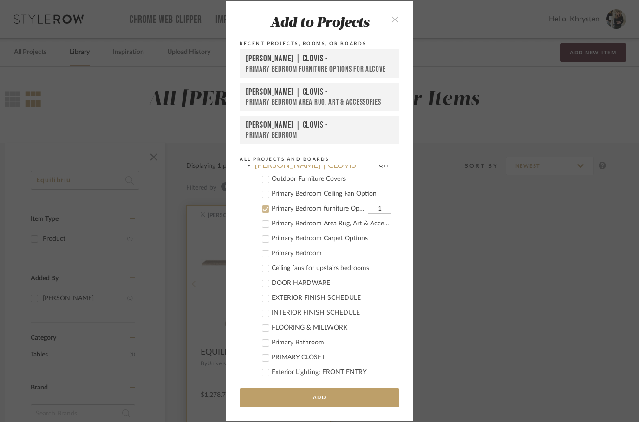
scroll to position [166, 0]
type input "2"
click at [269, 251] on div at bounding box center [265, 253] width 7 height 7
checkbox input "true"
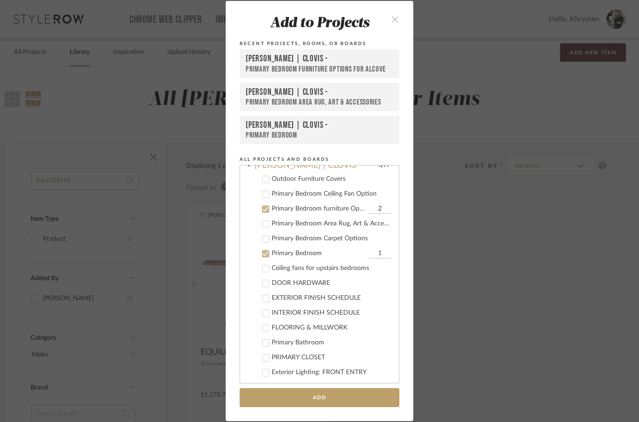
click at [267, 212] on icon at bounding box center [265, 209] width 7 height 7
checkbox input "false"
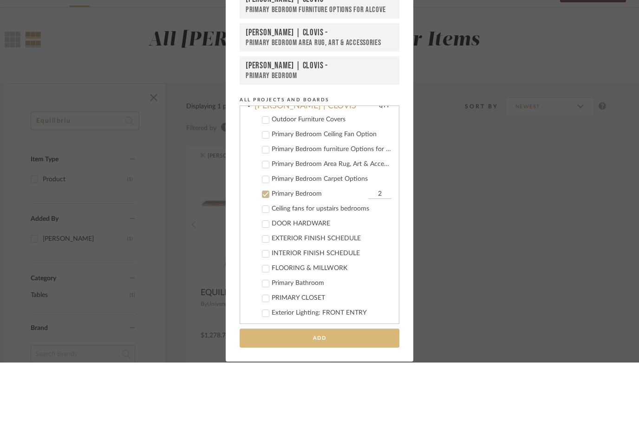
type input "2"
click at [347, 388] on button "Add" at bounding box center [320, 397] width 160 height 19
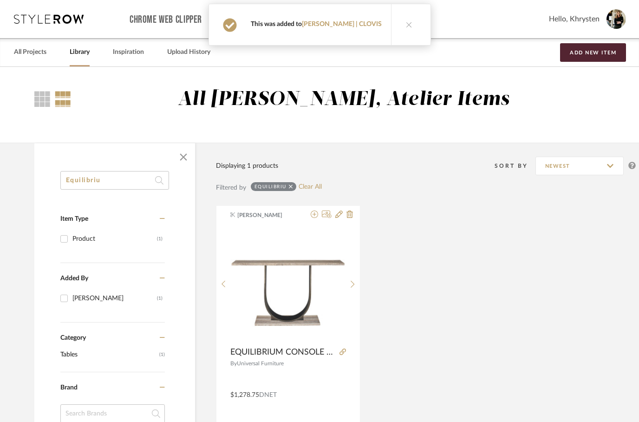
scroll to position [0, 30]
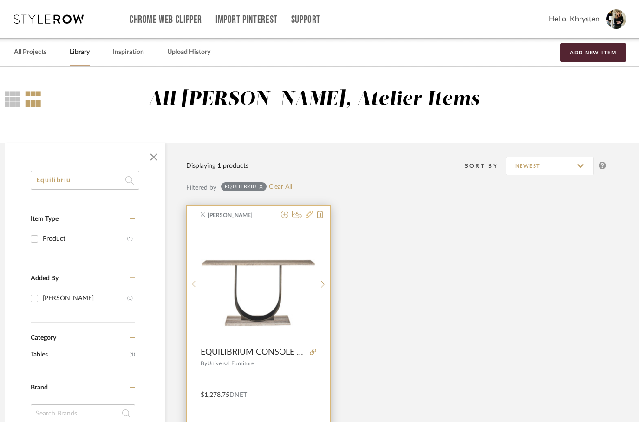
click at [309, 215] on icon at bounding box center [309, 213] width 7 height 7
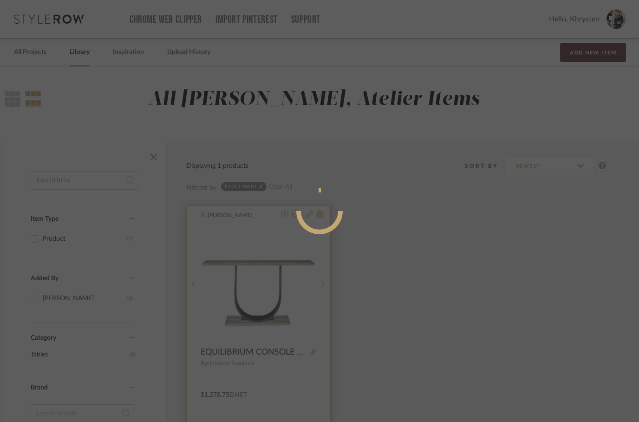
scroll to position [0, 0]
radio input "true"
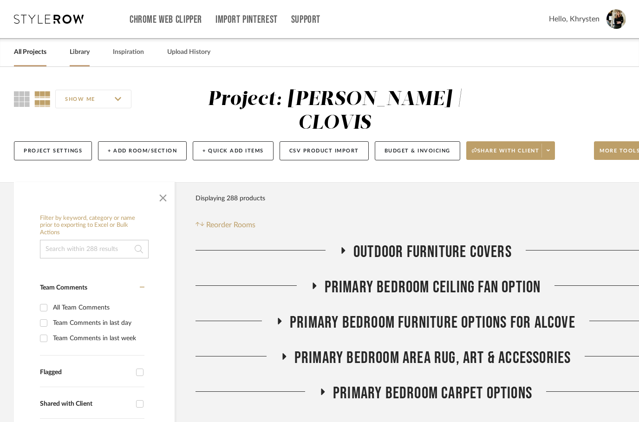
click at [82, 54] on link "Library" at bounding box center [80, 52] width 20 height 13
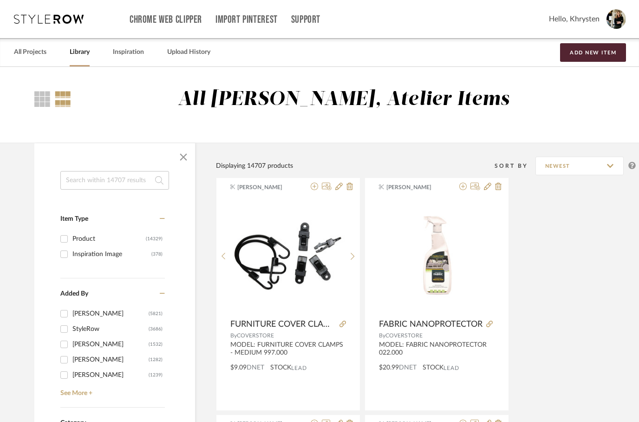
click at [91, 186] on input at bounding box center [114, 180] width 109 height 19
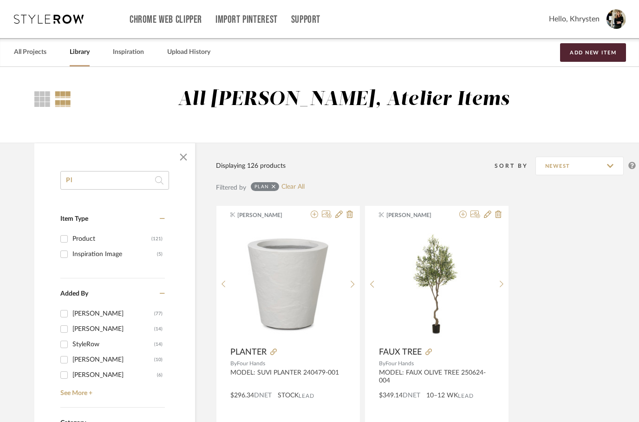
type input "P"
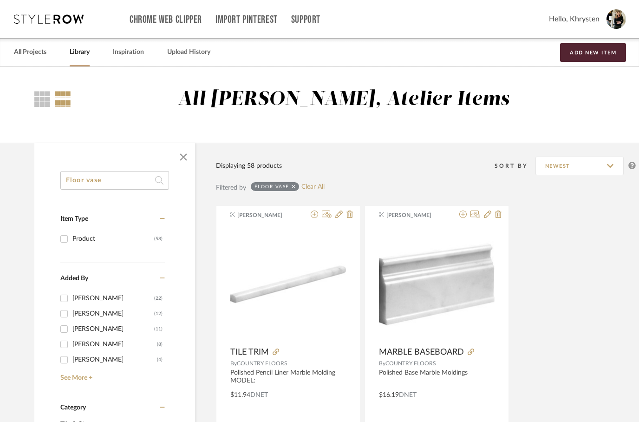
click at [78, 185] on input "Floor vase" at bounding box center [114, 180] width 109 height 19
click at [73, 181] on input "Floor vase" at bounding box center [114, 180] width 109 height 19
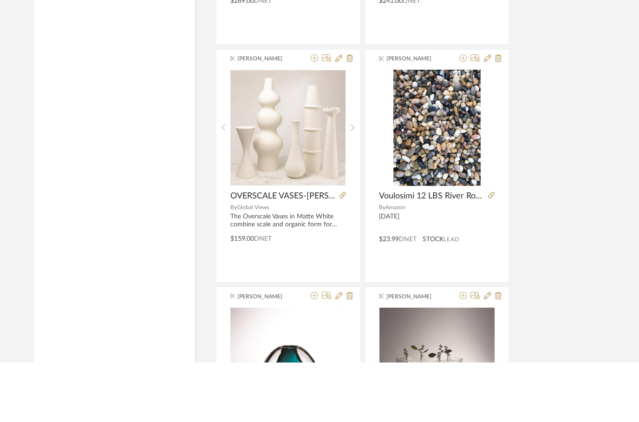
scroll to position [2710, 0]
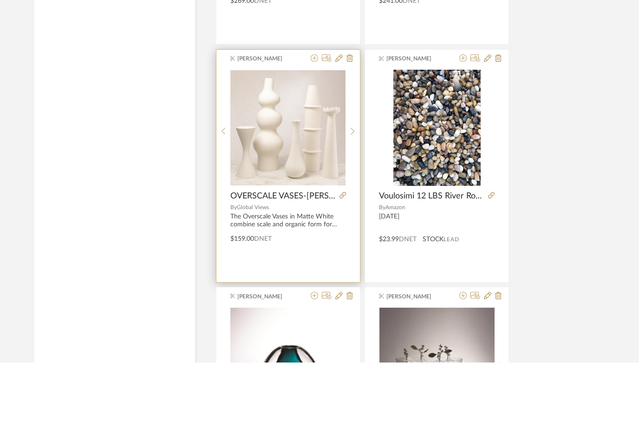
type input "vase"
click at [0, 0] on img at bounding box center [0, 0] width 0 height 0
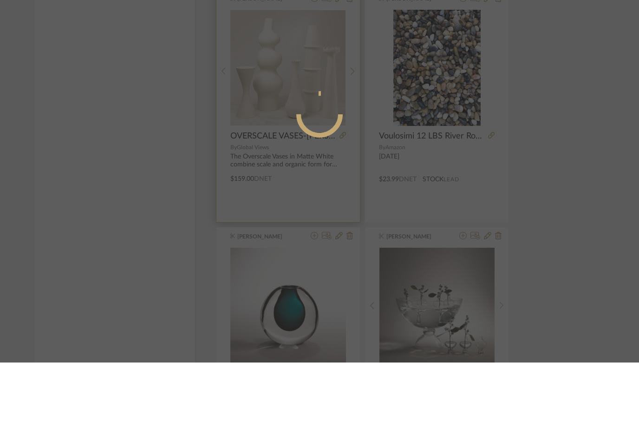
scroll to position [0, 0]
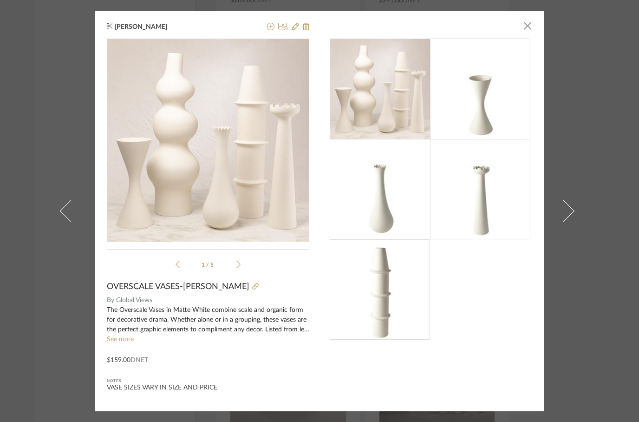
click at [380, 214] on img at bounding box center [380, 189] width 100 height 100
click at [237, 266] on icon at bounding box center [238, 264] width 4 height 8
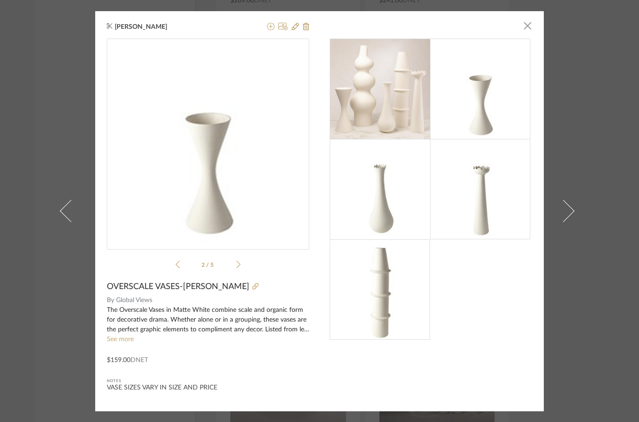
click at [236, 263] on icon at bounding box center [238, 264] width 4 height 8
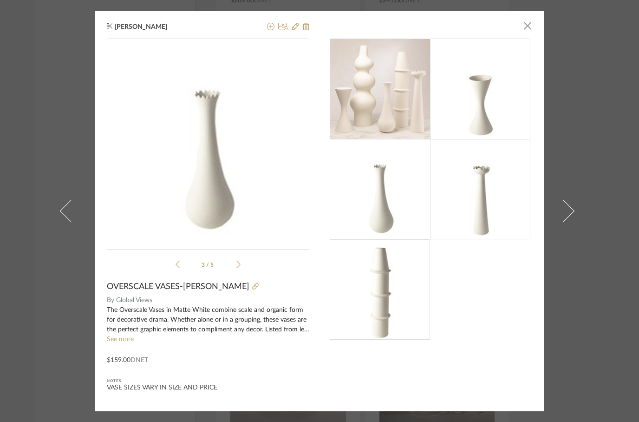
click at [240, 263] on icon at bounding box center [238, 264] width 4 height 7
click at [237, 261] on icon at bounding box center [238, 264] width 4 height 7
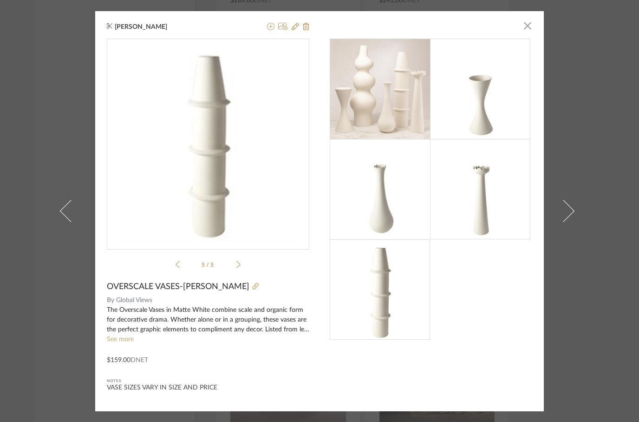
click at [179, 260] on icon at bounding box center [178, 264] width 4 height 8
